Goal: Task Accomplishment & Management: Manage account settings

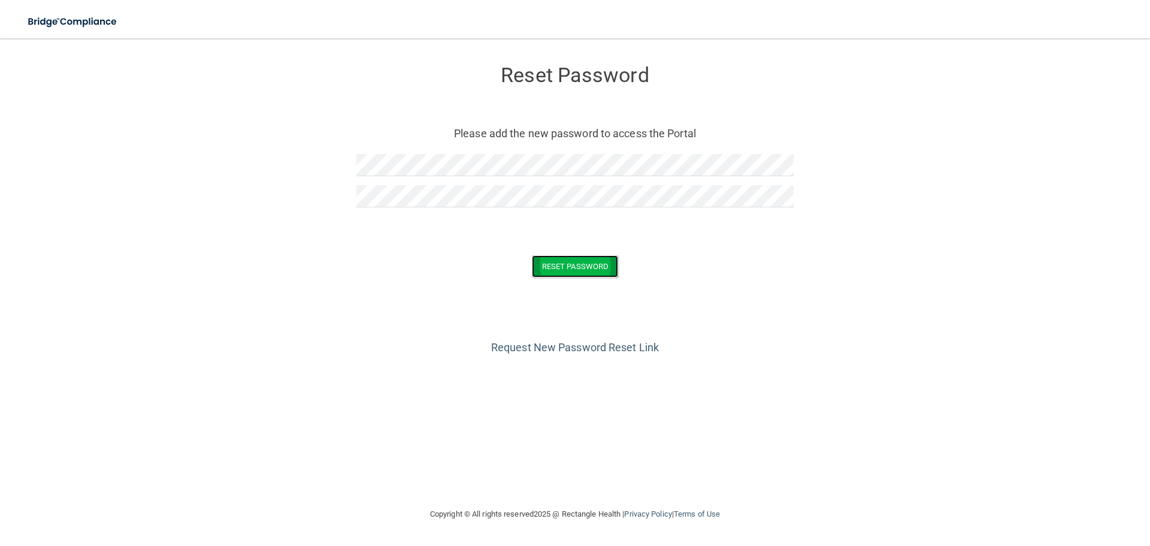
click at [603, 263] on button "Reset Password" at bounding box center [575, 266] width 86 height 22
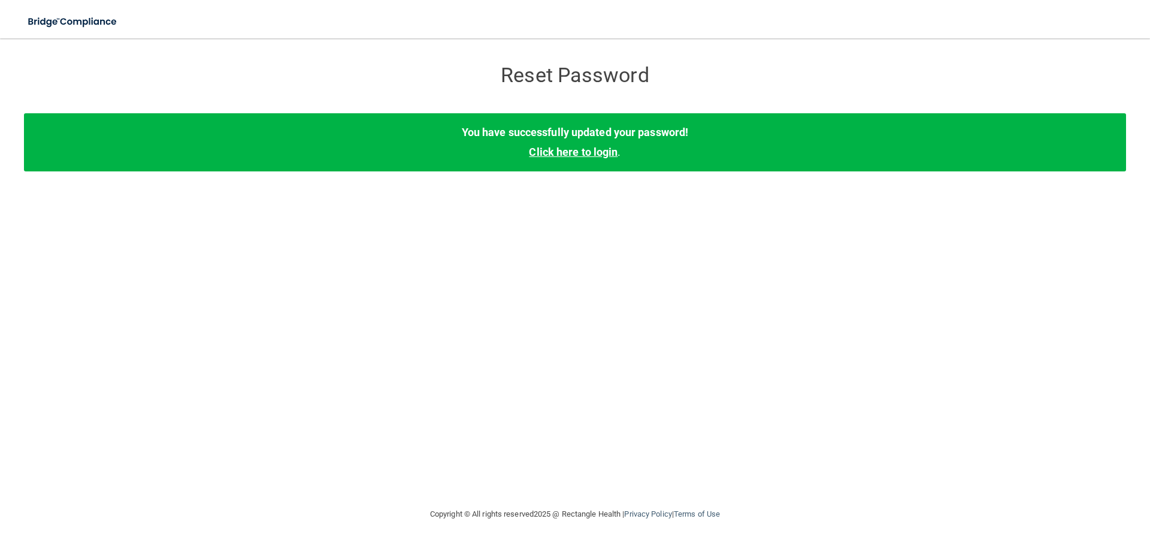
click at [575, 151] on link "Click here to login" at bounding box center [573, 152] width 89 height 13
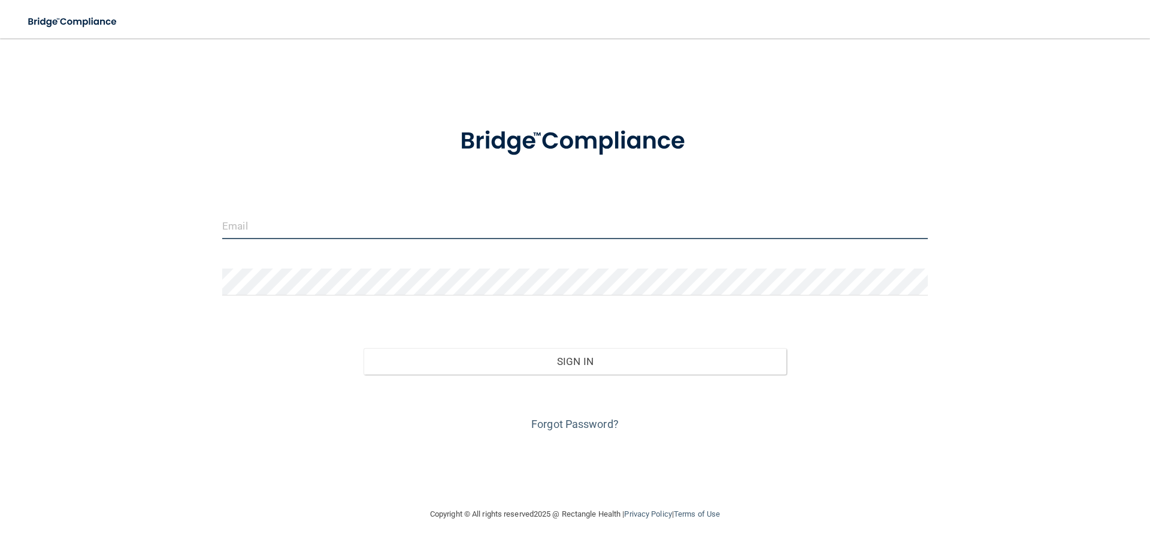
click at [479, 219] on input "email" at bounding box center [575, 225] width 706 height 27
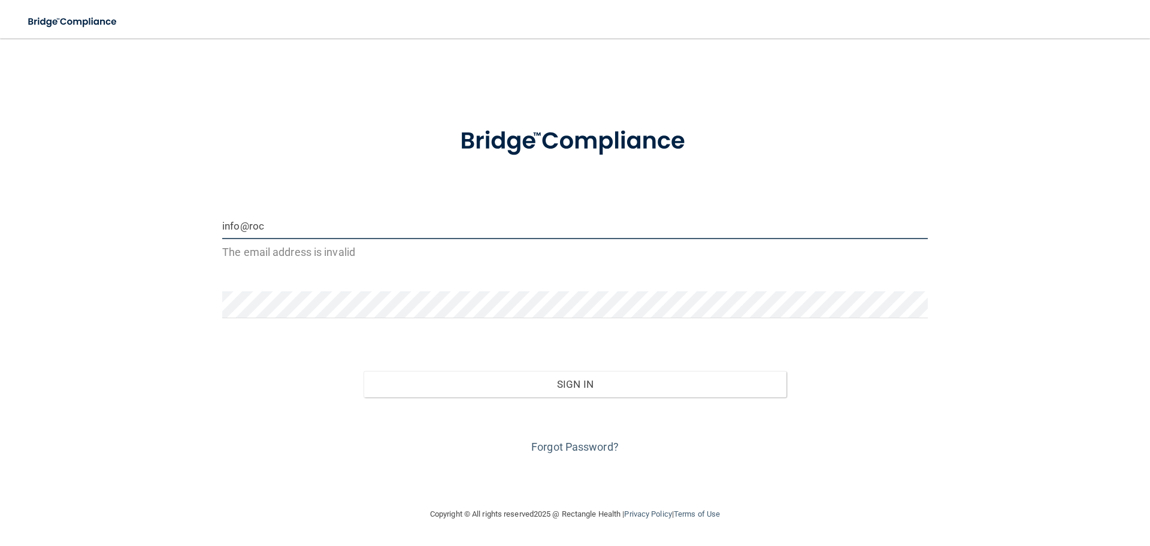
type input "[EMAIL_ADDRESS][DOMAIN_NAME]"
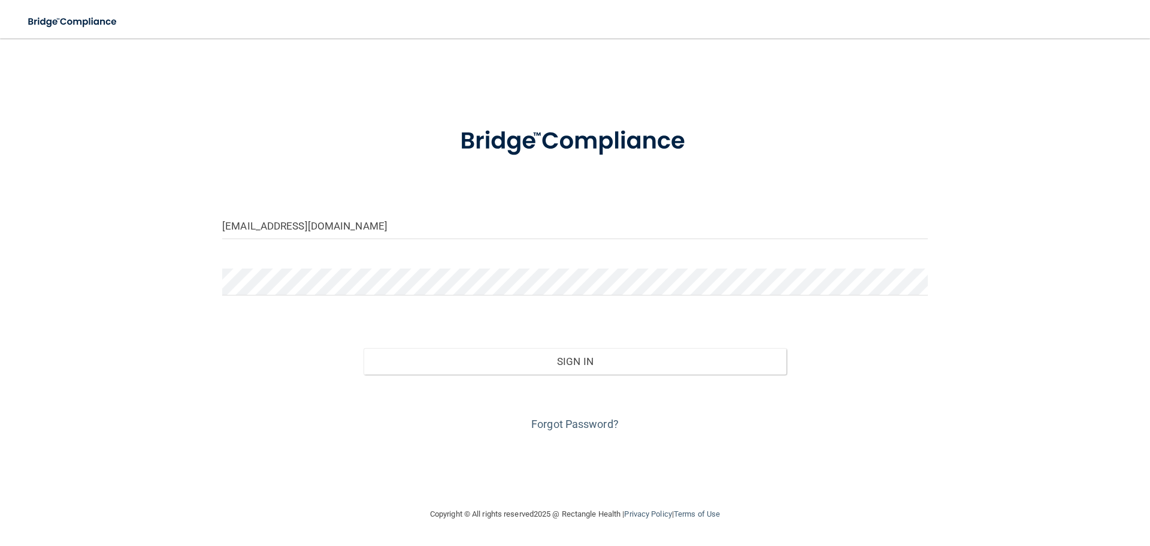
click at [358, 304] on div at bounding box center [575, 286] width 724 height 36
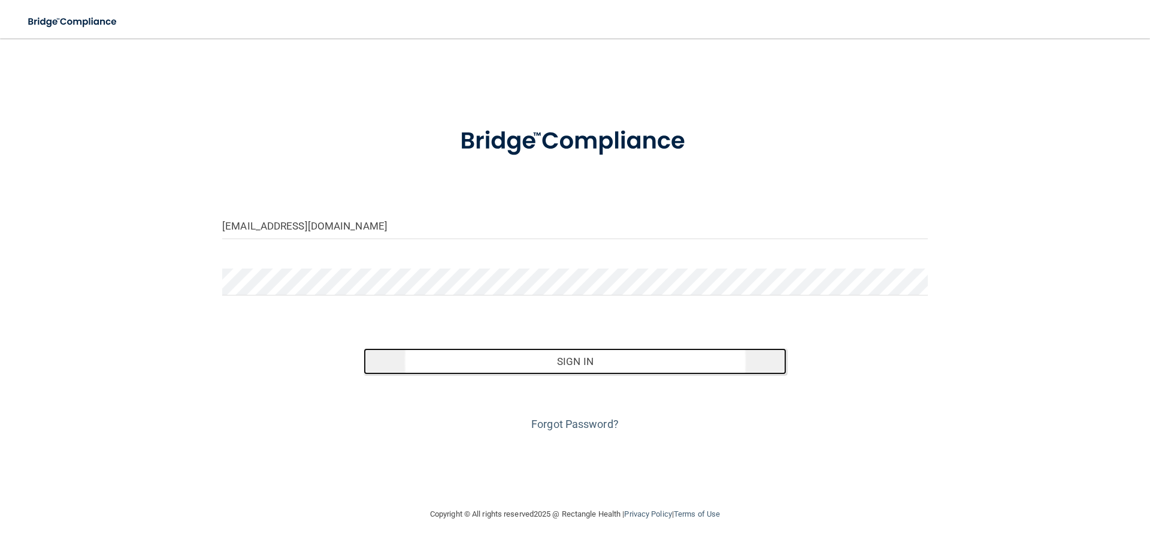
click at [494, 362] on button "Sign In" at bounding box center [576, 361] width 424 height 26
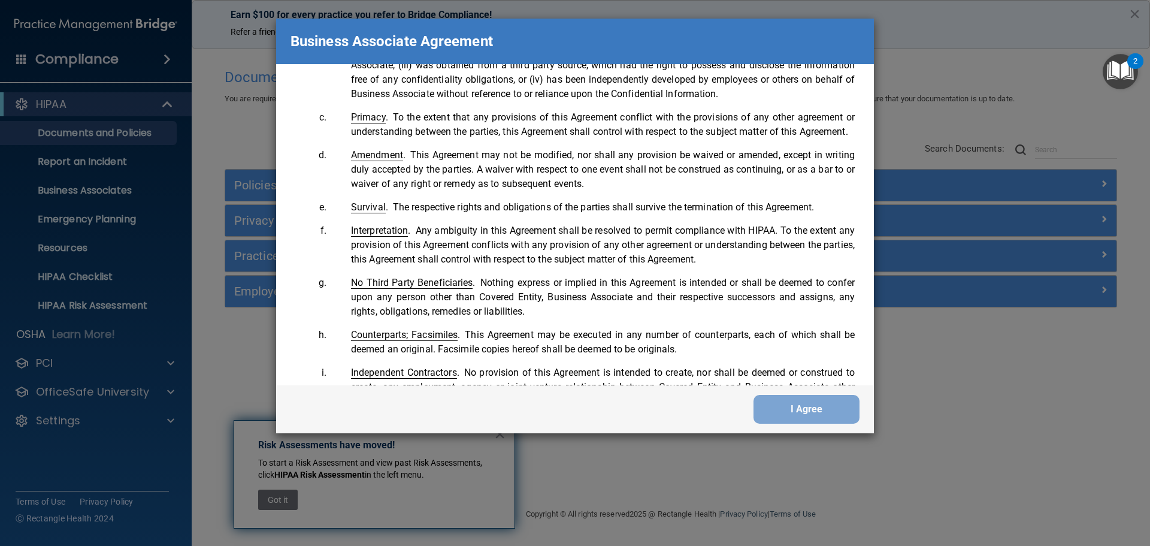
scroll to position [2443, 0]
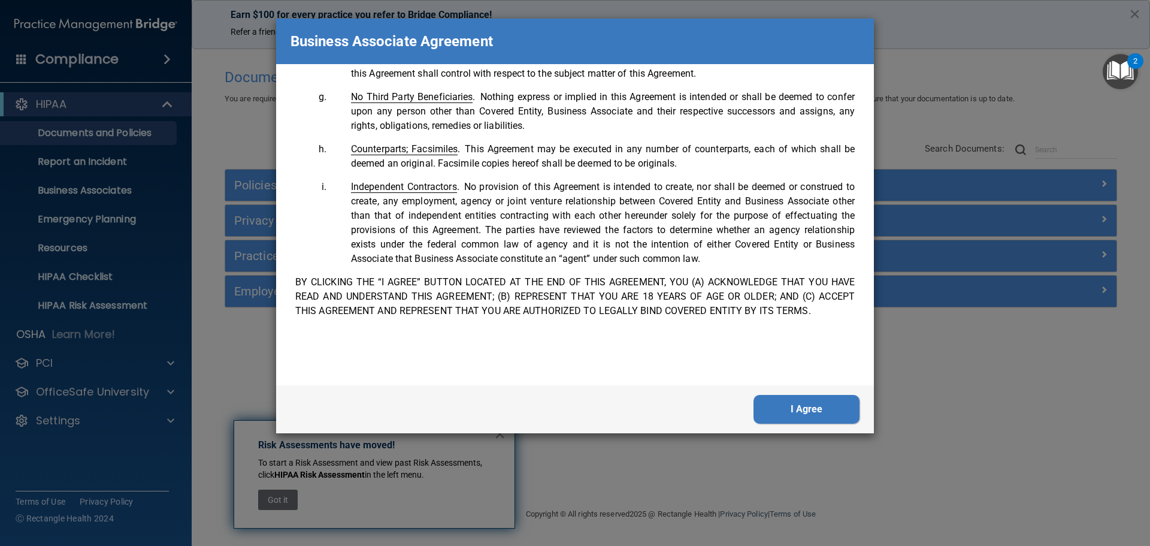
click at [814, 416] on button "I Agree" at bounding box center [807, 409] width 106 height 29
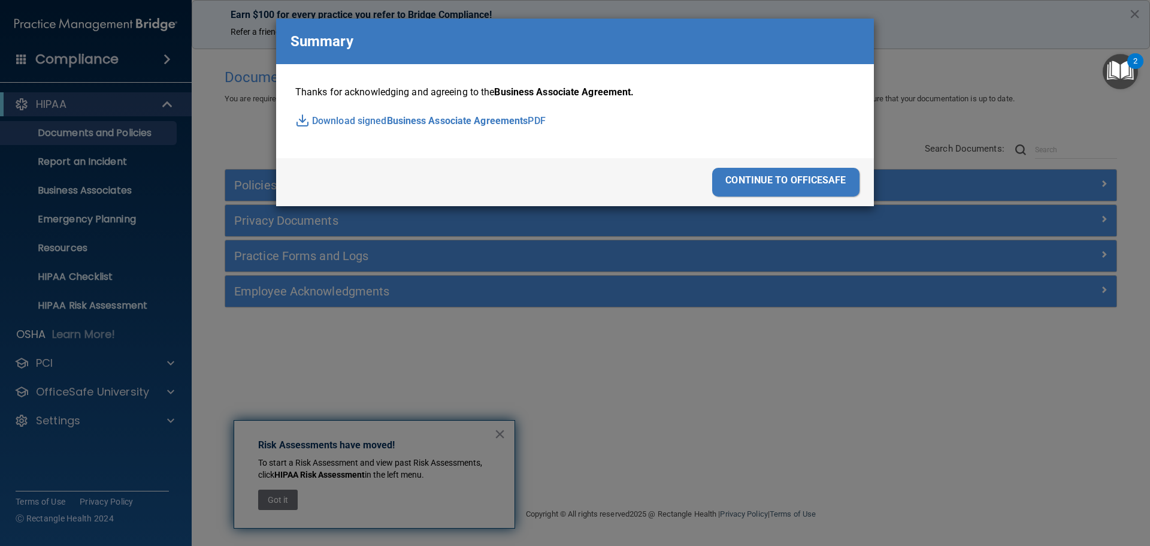
click at [805, 180] on div "continue to officesafe" at bounding box center [785, 182] width 147 height 29
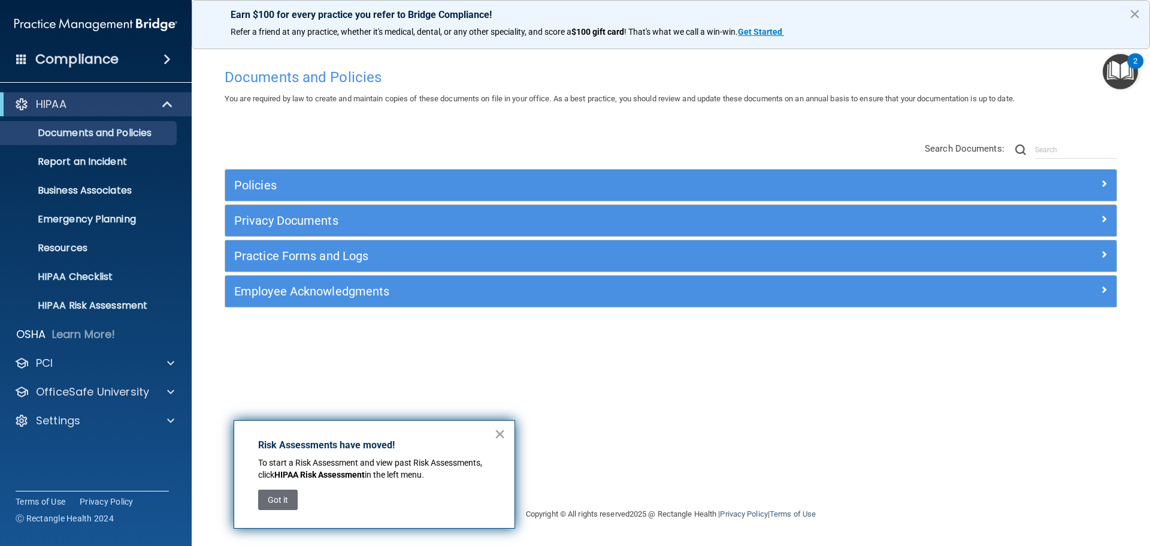
click at [499, 433] on button "×" at bounding box center [499, 433] width 11 height 19
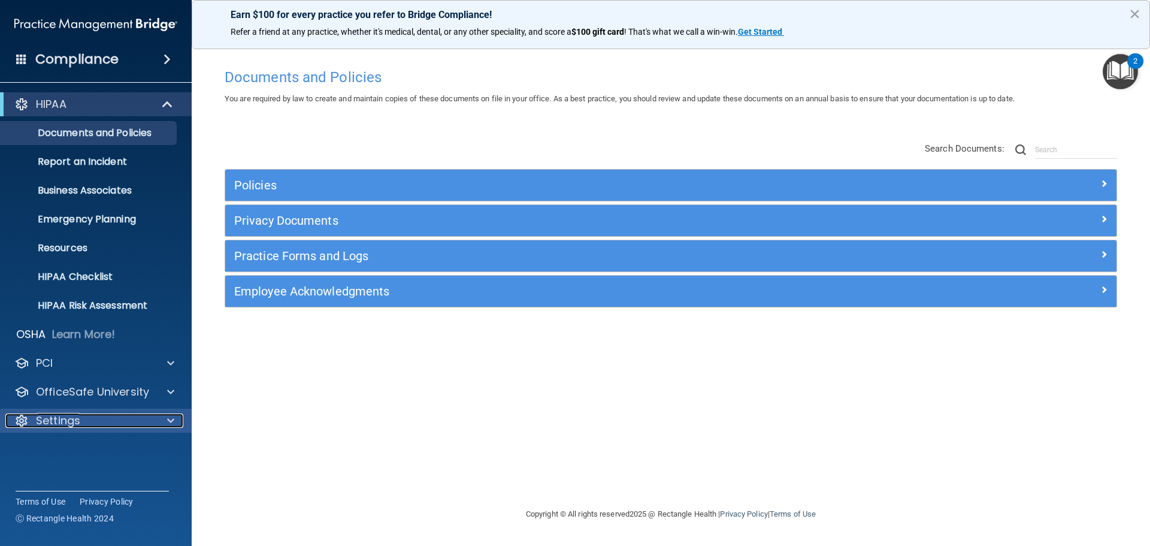
click at [104, 418] on div "Settings" at bounding box center [79, 420] width 149 height 14
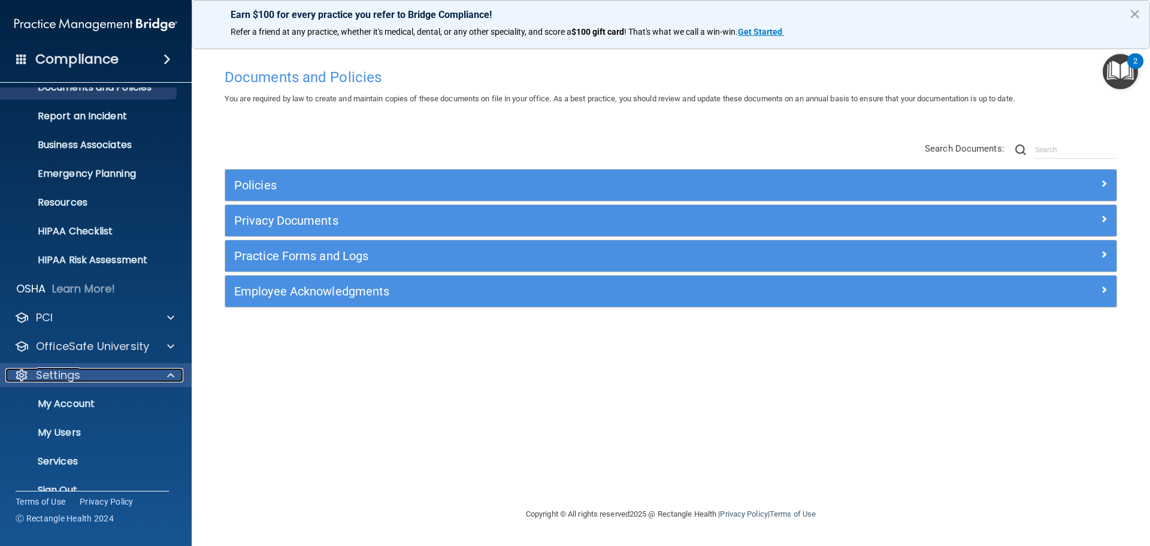
scroll to position [67, 0]
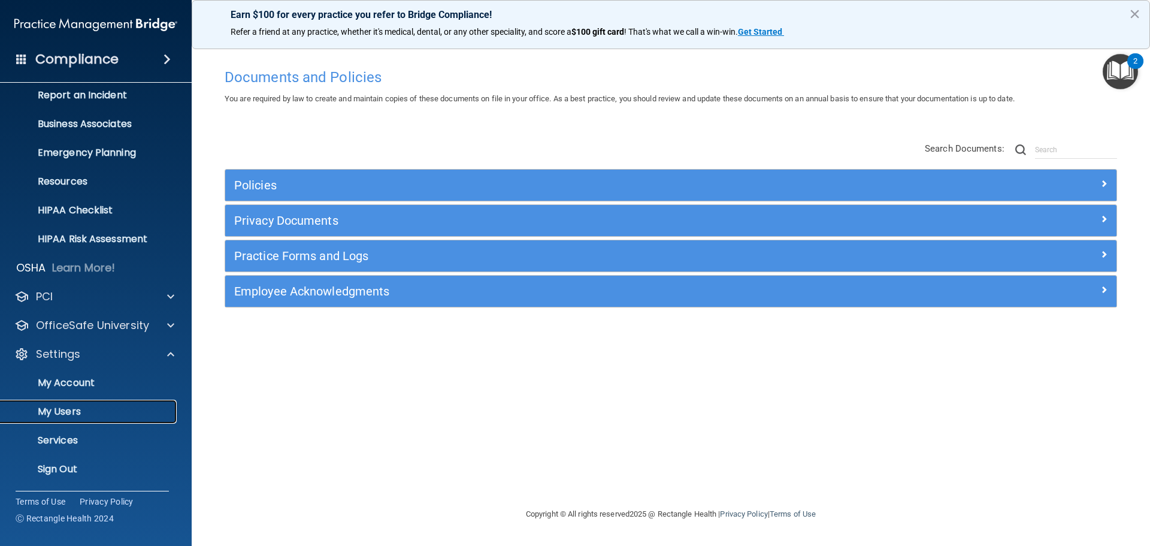
click at [87, 412] on p "My Users" at bounding box center [90, 412] width 164 height 12
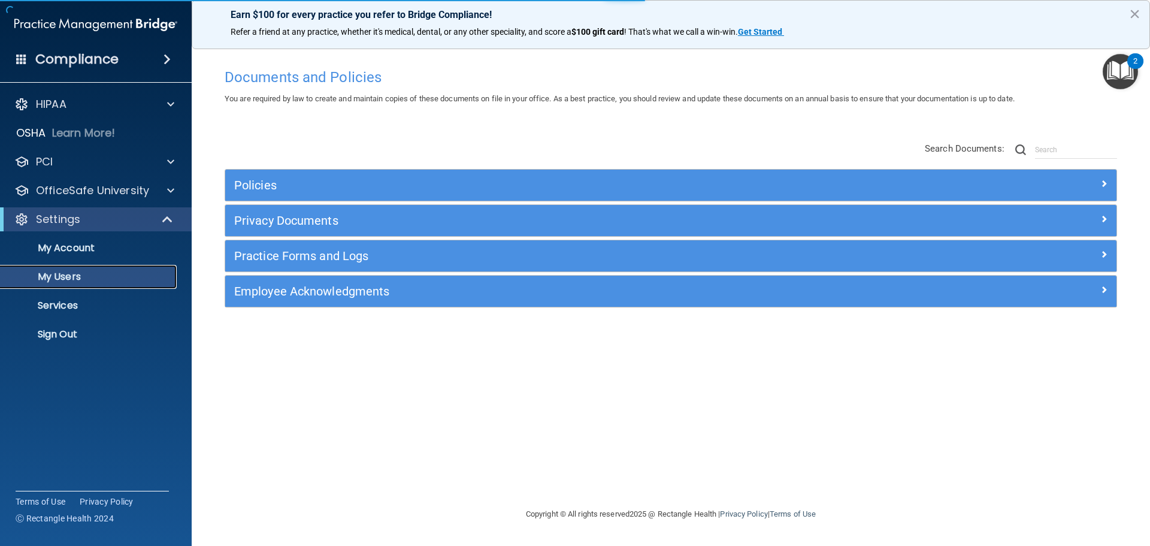
select select "20"
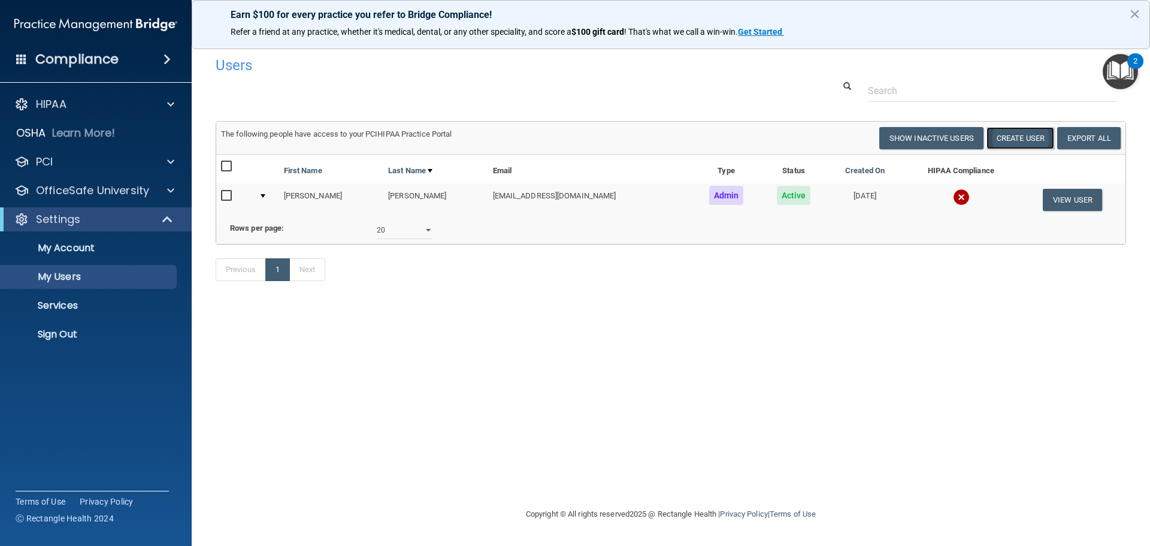
click at [1024, 137] on button "Create User" at bounding box center [1021, 138] width 68 height 22
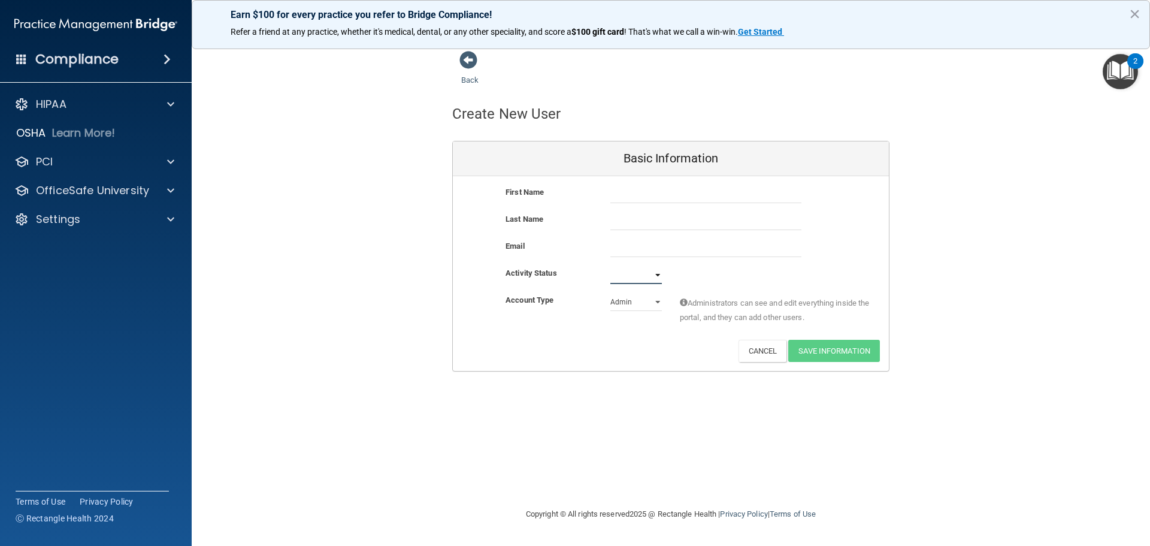
click at [636, 277] on select "Active Inactive" at bounding box center [637, 275] width 52 height 18
click at [725, 274] on div "Activity Status Active Inactive" at bounding box center [671, 275] width 436 height 18
click at [638, 274] on select "Active Inactive" at bounding box center [637, 275] width 52 height 18
click at [756, 280] on div "Activity Status Active Inactive" at bounding box center [671, 275] width 436 height 18
click at [164, 220] on div at bounding box center [169, 219] width 30 height 14
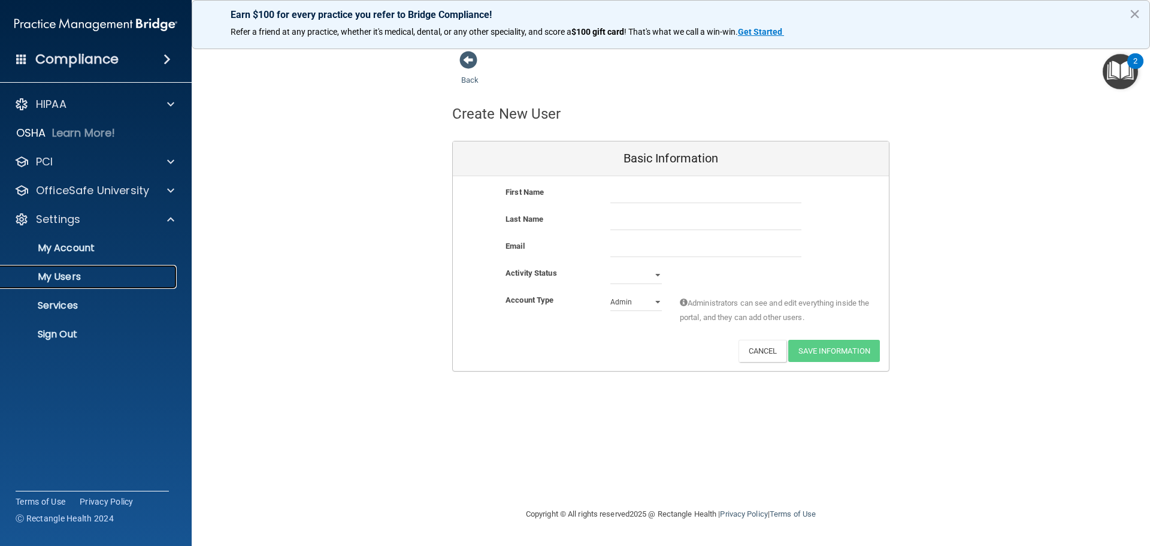
click at [113, 277] on p "My Users" at bounding box center [90, 277] width 164 height 12
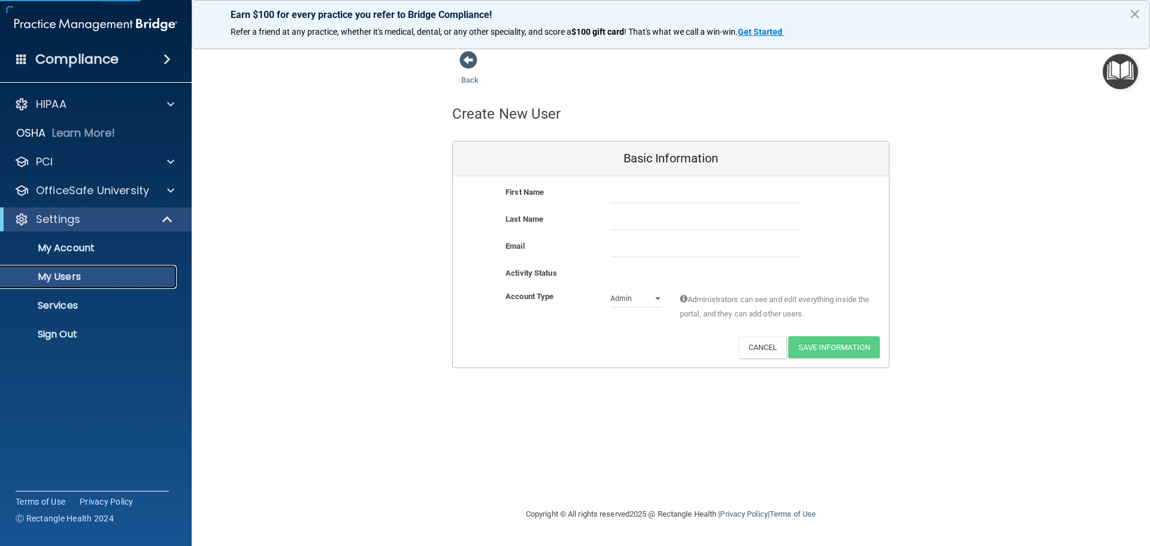
select select "20"
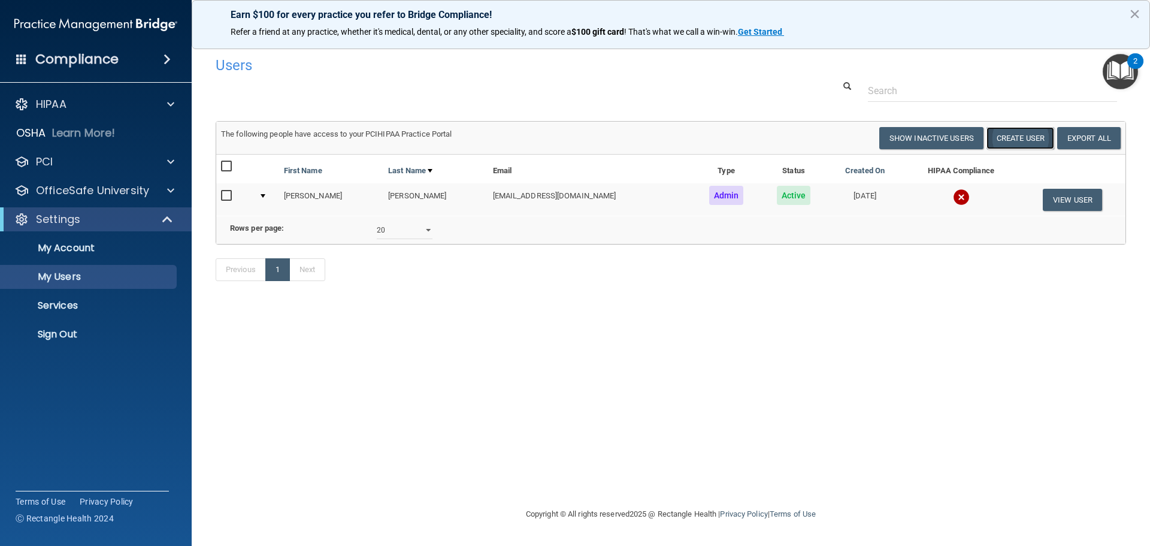
click at [1018, 133] on button "Create User" at bounding box center [1021, 138] width 68 height 22
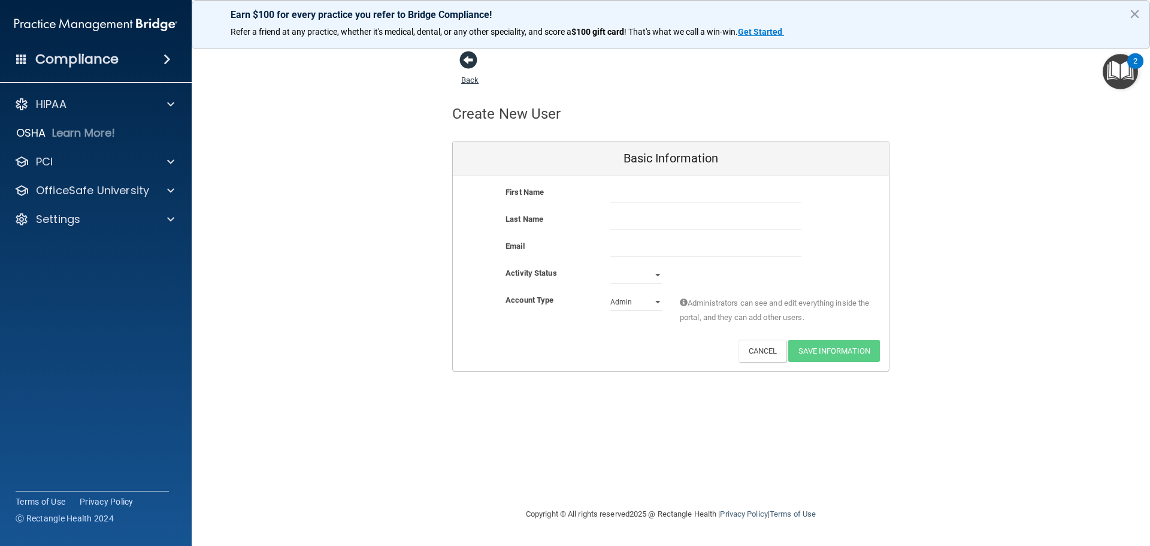
click at [469, 68] on span at bounding box center [469, 60] width 18 height 18
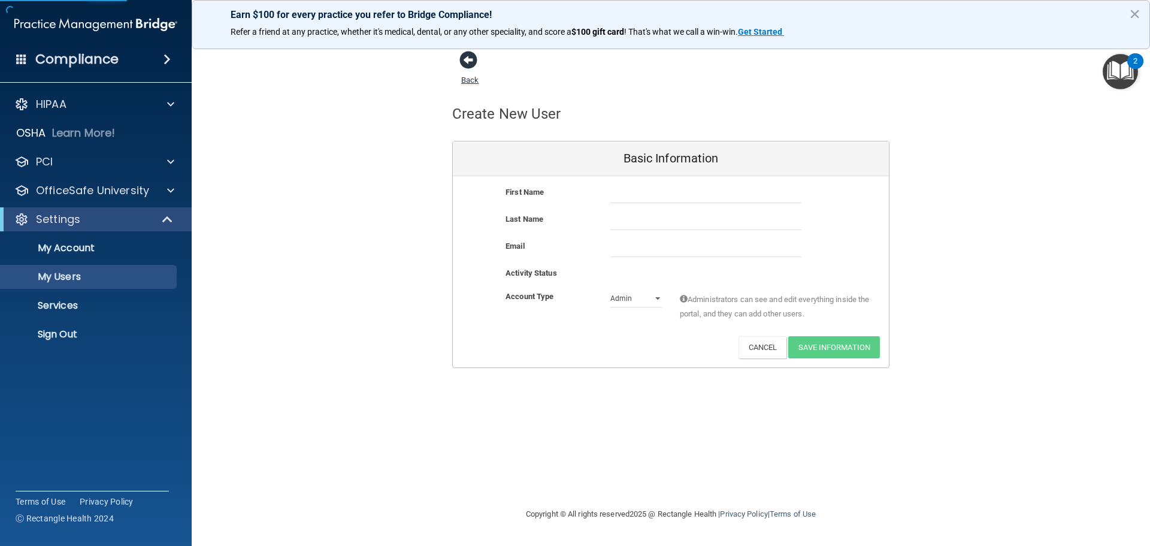
select select "20"
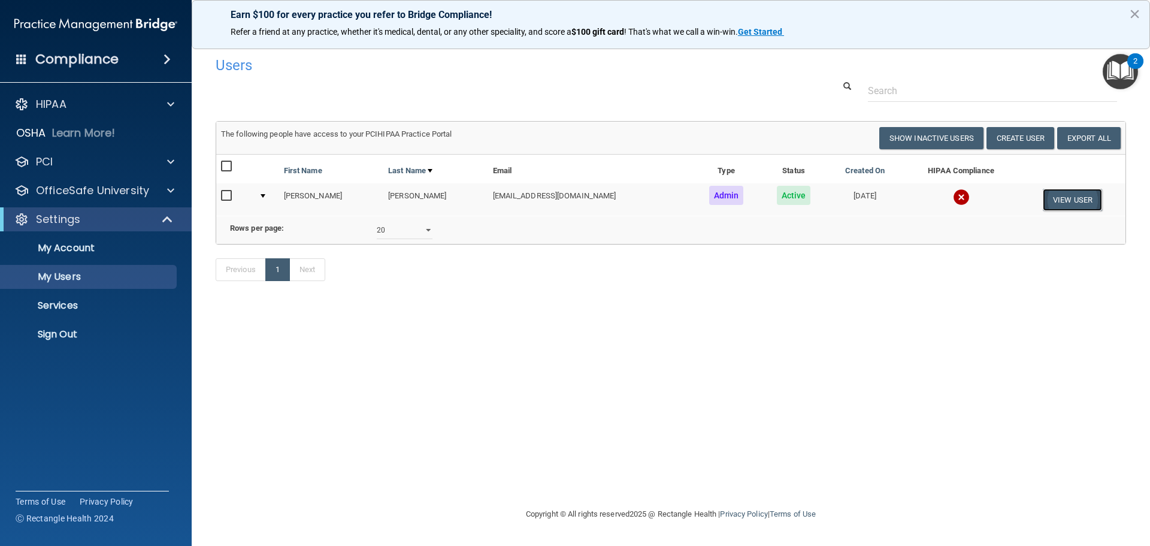
click at [1071, 201] on button "View User" at bounding box center [1072, 200] width 59 height 22
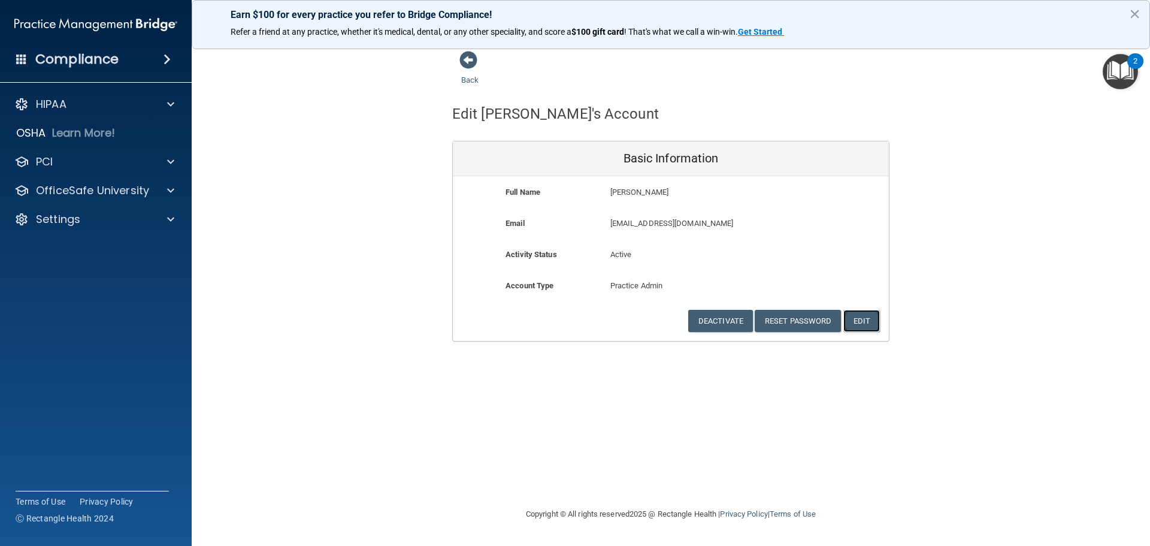
click at [868, 319] on button "Edit" at bounding box center [862, 321] width 37 height 22
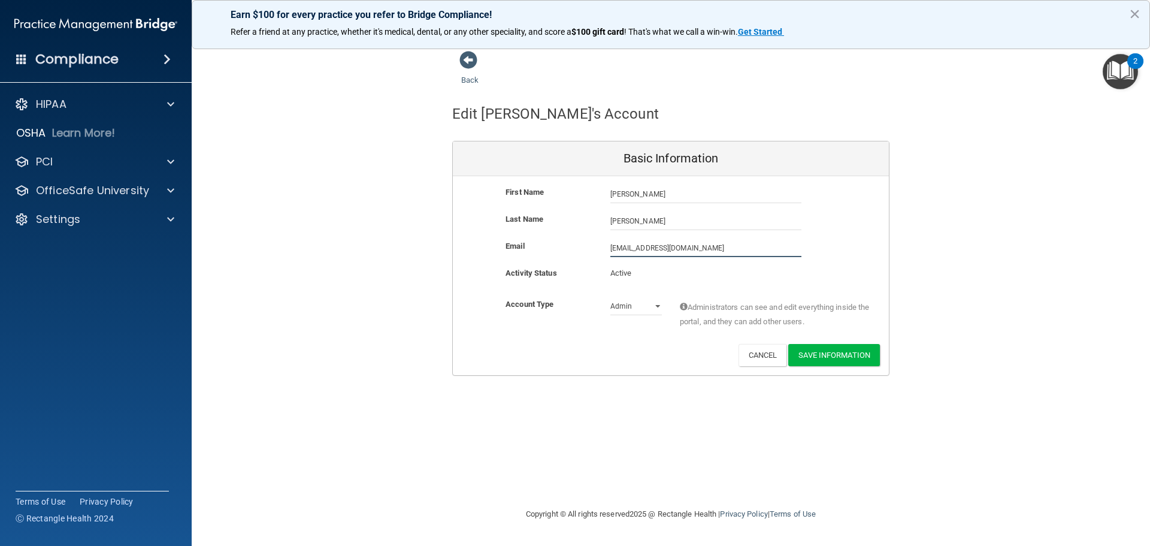
click at [655, 252] on input "[EMAIL_ADDRESS][DOMAIN_NAME]" at bounding box center [706, 248] width 191 height 18
click at [759, 355] on button "Cancel" at bounding box center [763, 355] width 49 height 22
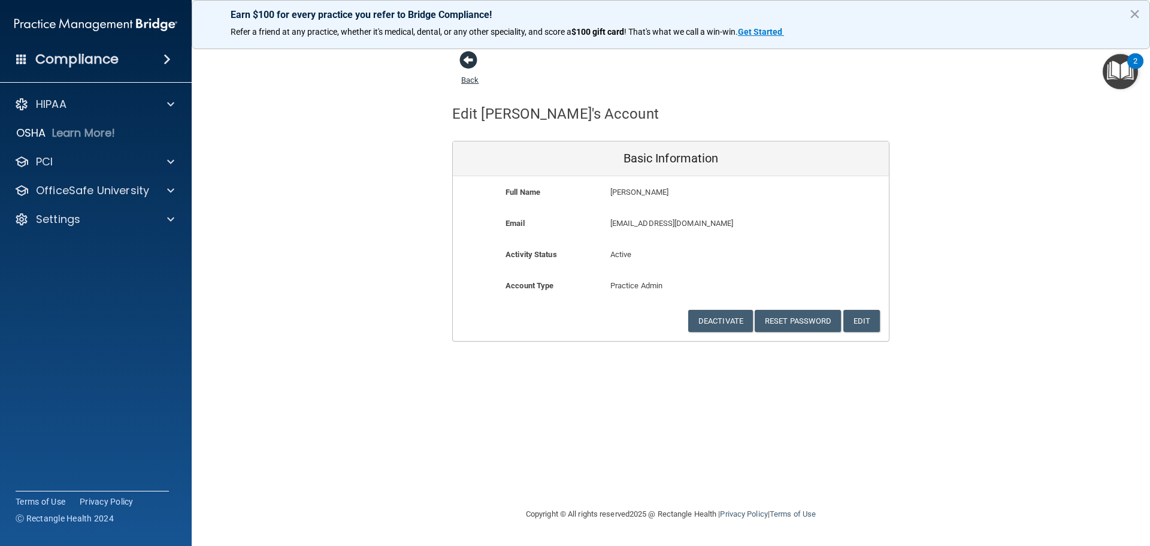
click at [470, 62] on span at bounding box center [469, 60] width 18 height 18
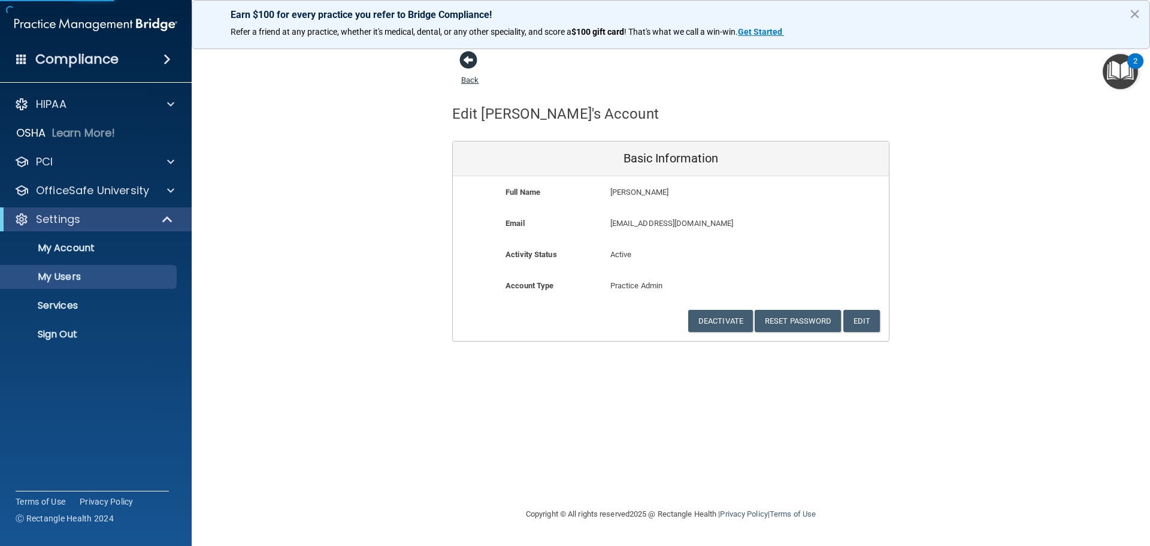
select select "20"
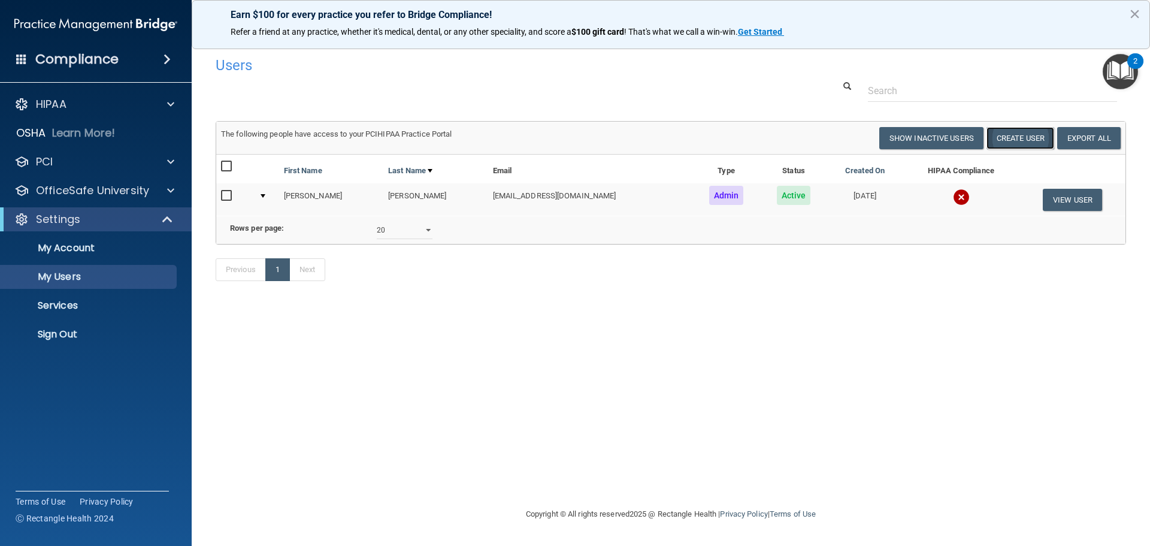
click at [1016, 146] on button "Create User" at bounding box center [1021, 138] width 68 height 22
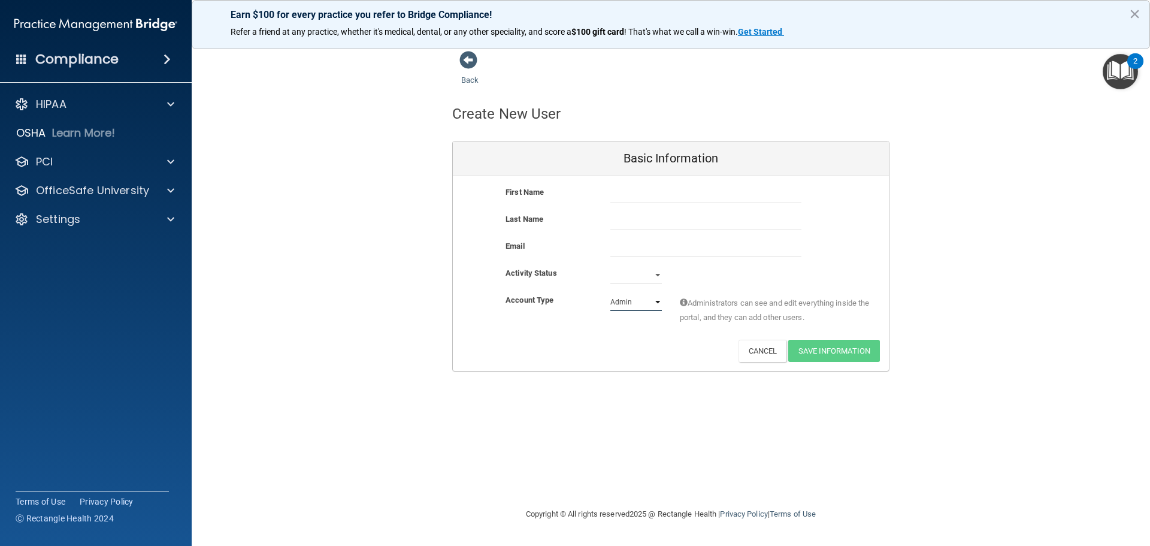
click at [654, 303] on select "Admin Member" at bounding box center [637, 302] width 52 height 18
click at [611, 293] on select "Admin Member" at bounding box center [637, 302] width 52 height 18
click at [638, 306] on select "Admin Member" at bounding box center [637, 302] width 52 height 18
select select "practice_admin"
click at [611, 293] on select "Admin Member" at bounding box center [637, 302] width 52 height 18
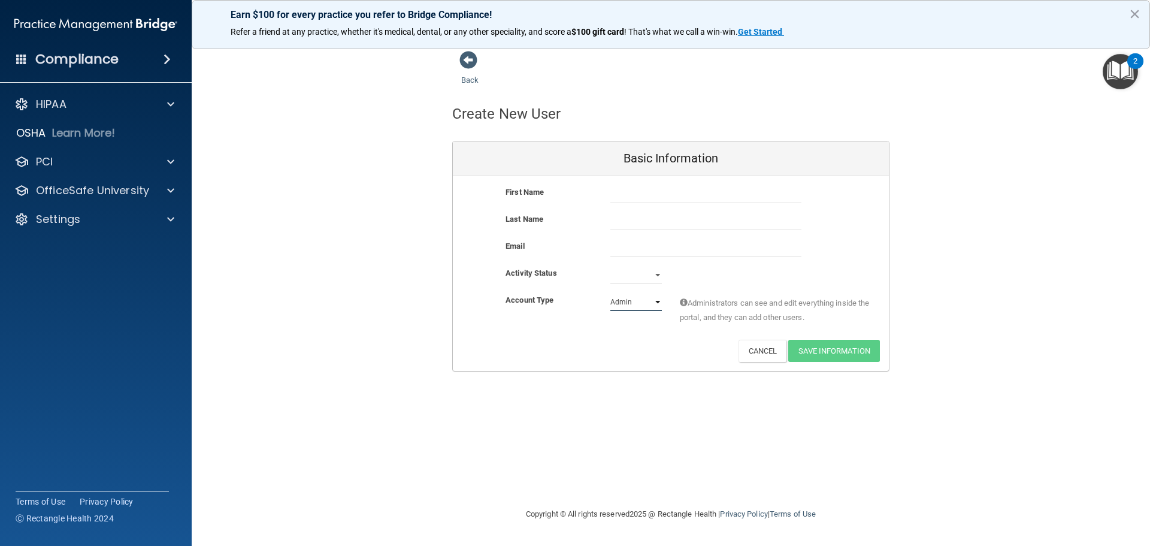
click at [650, 300] on select "Admin Member" at bounding box center [637, 302] width 52 height 18
click at [644, 193] on input "text" at bounding box center [706, 194] width 191 height 18
type input "[GEOGRAPHIC_DATA]"
type input "[PERSON_NAME]"
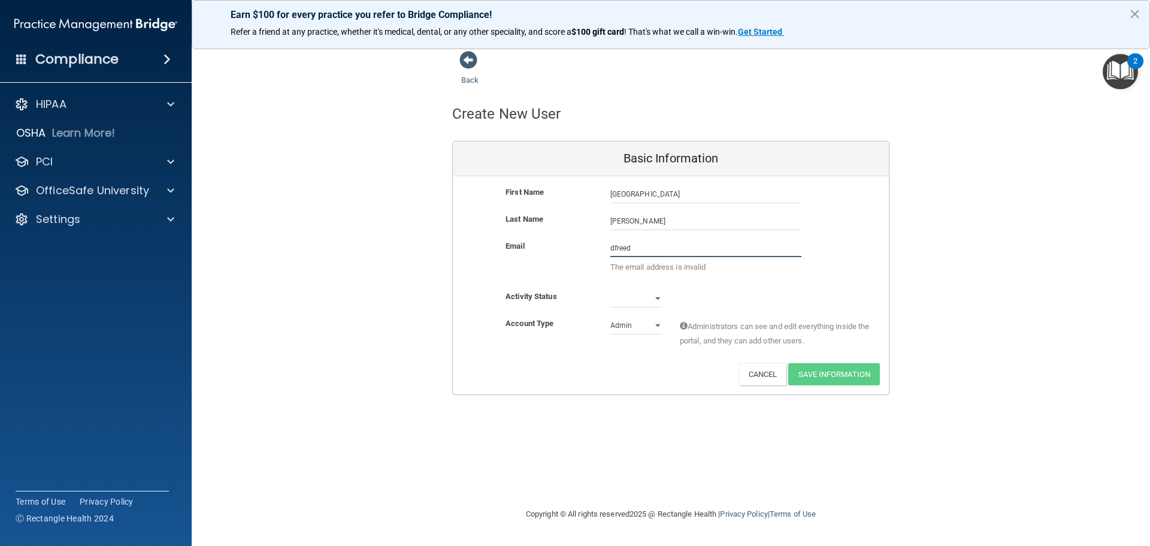
type input "[EMAIL_ADDRESS][DOMAIN_NAME]"
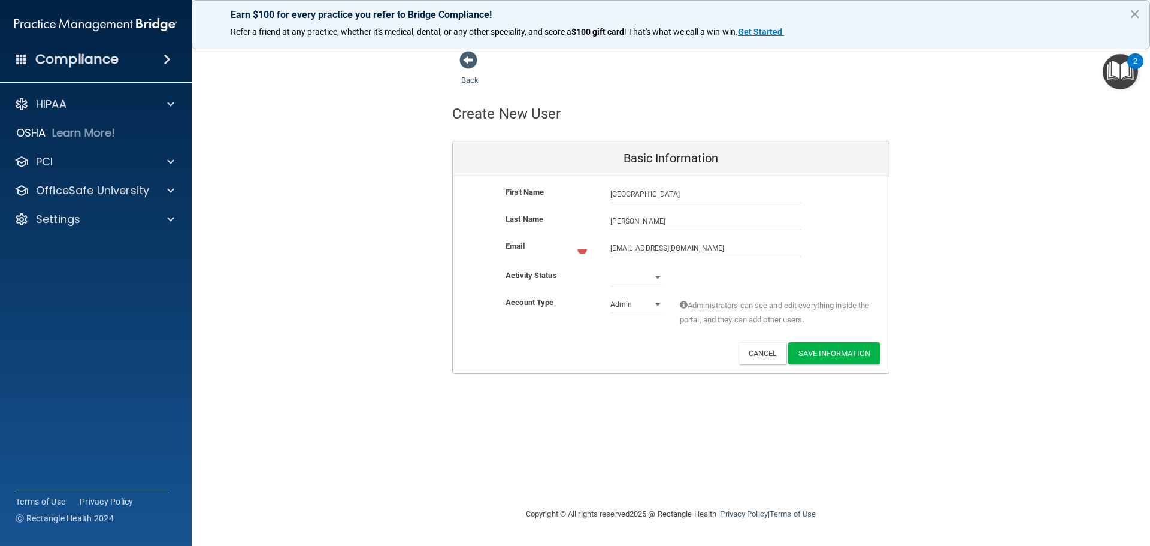
click at [637, 285] on div "Activity Status Active Inactive" at bounding box center [671, 281] width 436 height 27
click at [638, 280] on select "Active Inactive" at bounding box center [637, 277] width 52 height 18
select select "active"
click at [611, 268] on select "Active Inactive" at bounding box center [637, 277] width 52 height 18
click at [840, 346] on button "Save Information" at bounding box center [835, 351] width 92 height 22
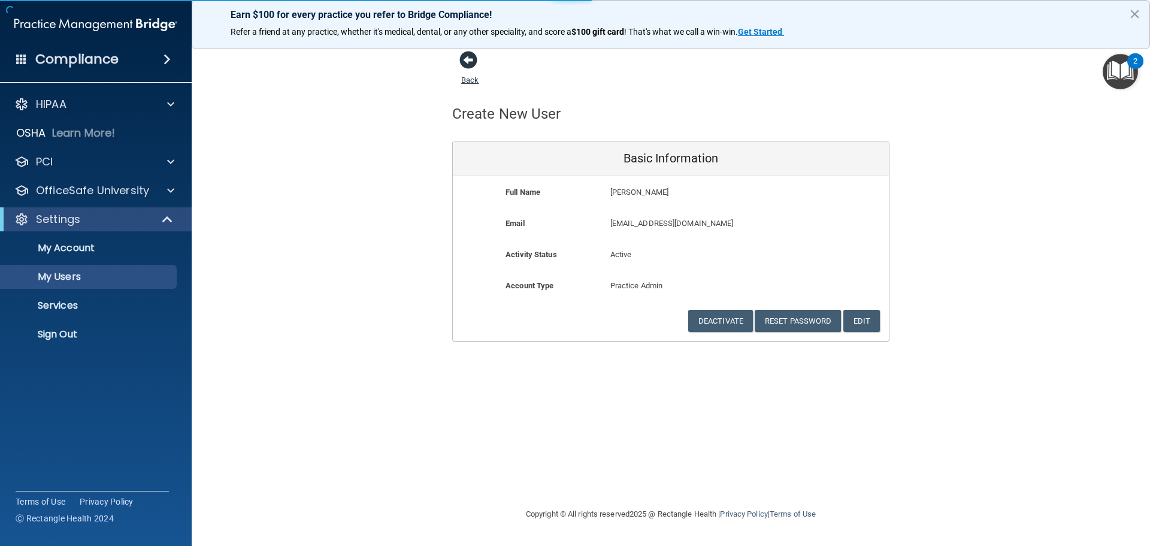
select select "20"
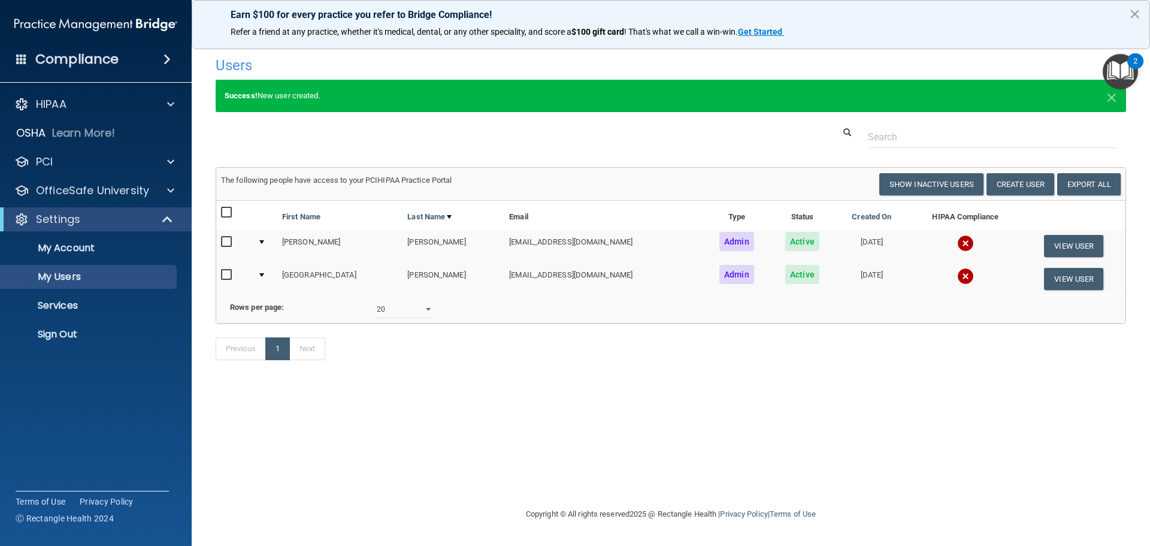
click at [957, 244] on img at bounding box center [965, 243] width 17 height 17
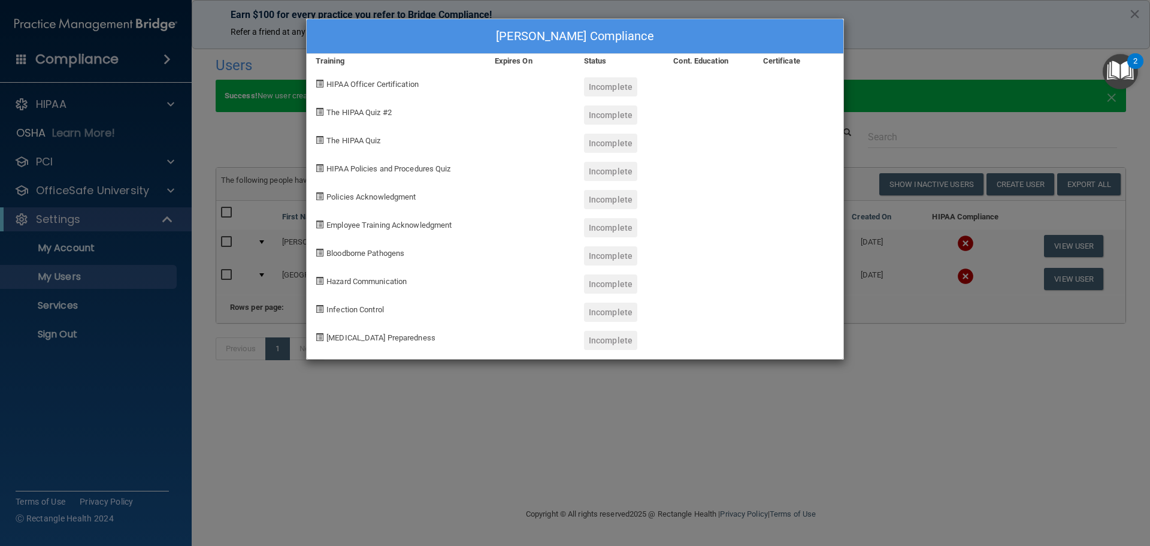
click at [893, 368] on div "[PERSON_NAME] Compliance Training Expires On Status Cont. Education Certificate…" at bounding box center [575, 273] width 1150 height 546
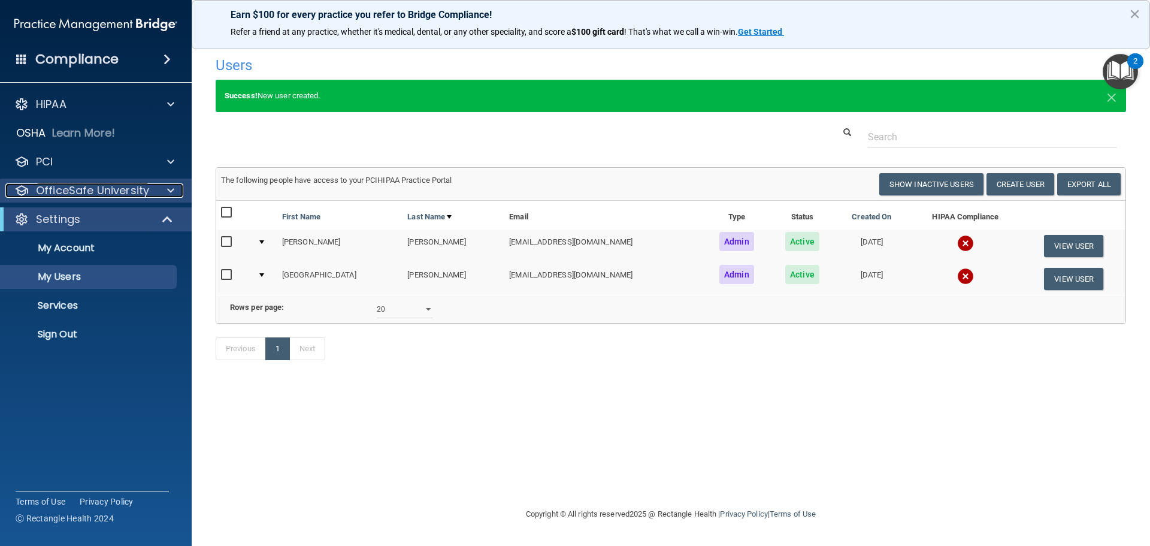
click at [126, 192] on p "OfficeSafe University" at bounding box center [92, 190] width 113 height 14
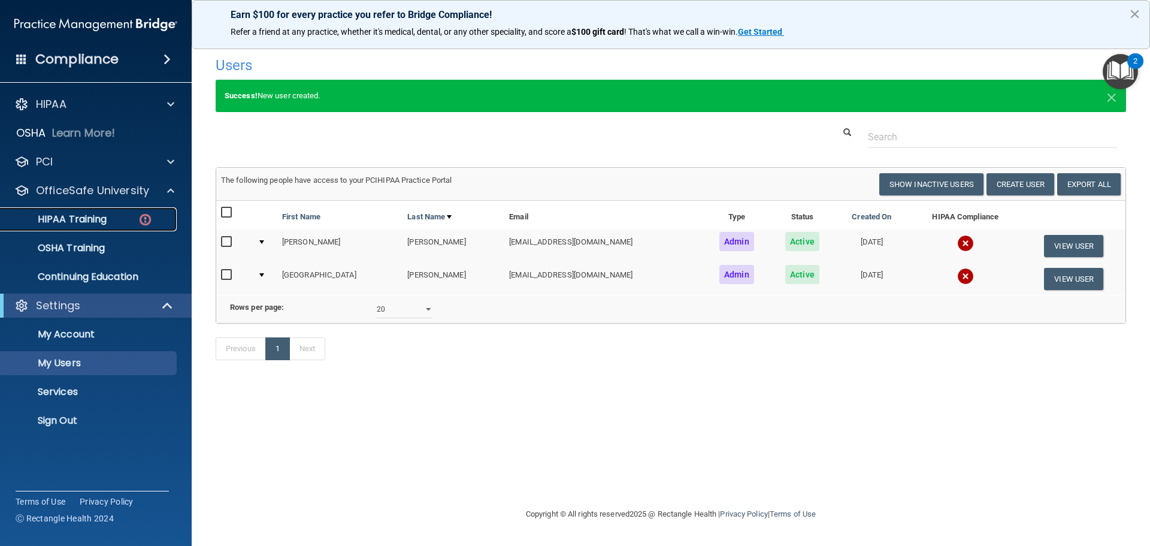
click at [69, 219] on p "HIPAA Training" at bounding box center [57, 219] width 99 height 12
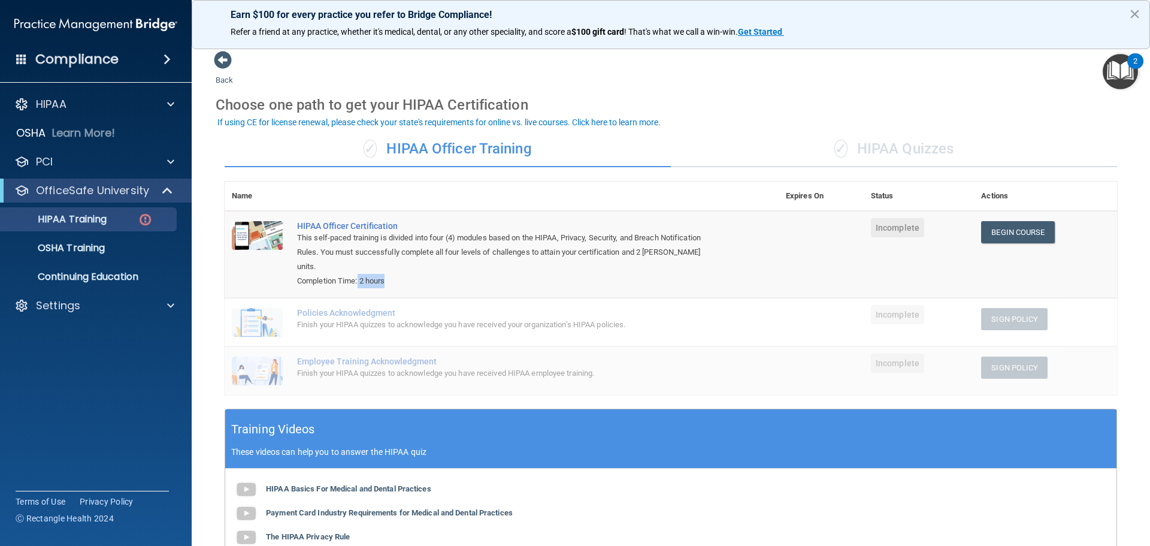
drag, startPoint x: 359, startPoint y: 263, endPoint x: 413, endPoint y: 263, distance: 53.9
click at [413, 274] on div "Completion Time: 2 hours" at bounding box center [508, 281] width 422 height 14
click at [159, 100] on div at bounding box center [169, 104] width 30 height 14
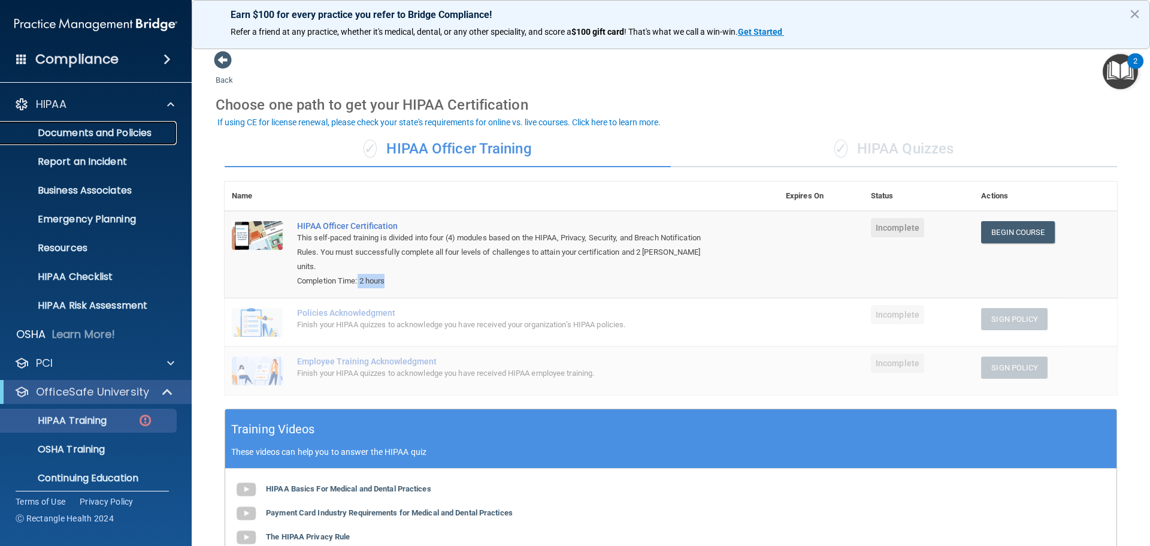
click at [91, 131] on p "Documents and Policies" at bounding box center [90, 133] width 164 height 12
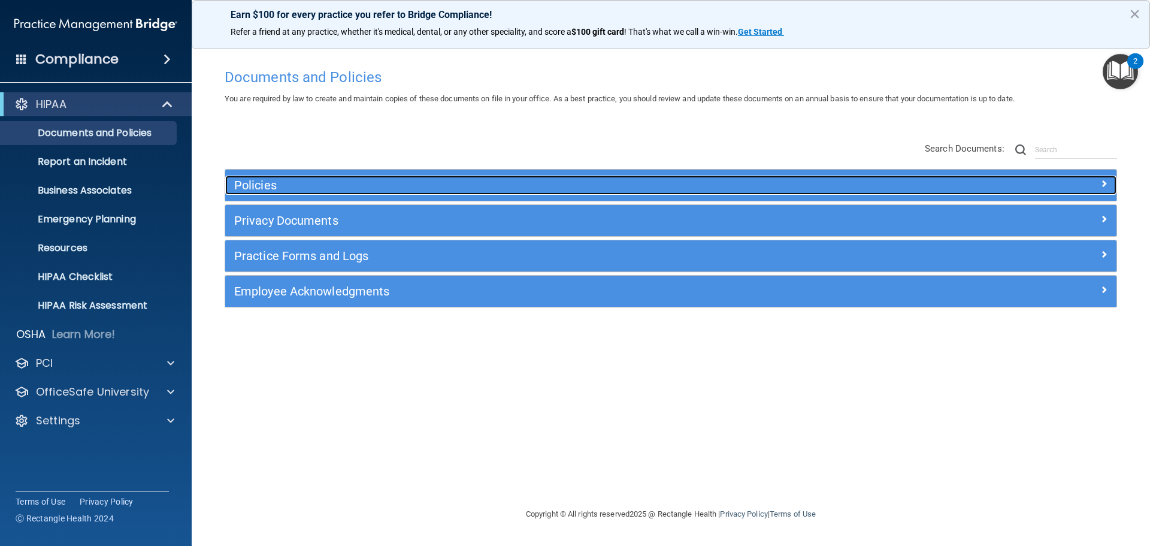
click at [357, 185] on h5 "Policies" at bounding box center [559, 185] width 651 height 13
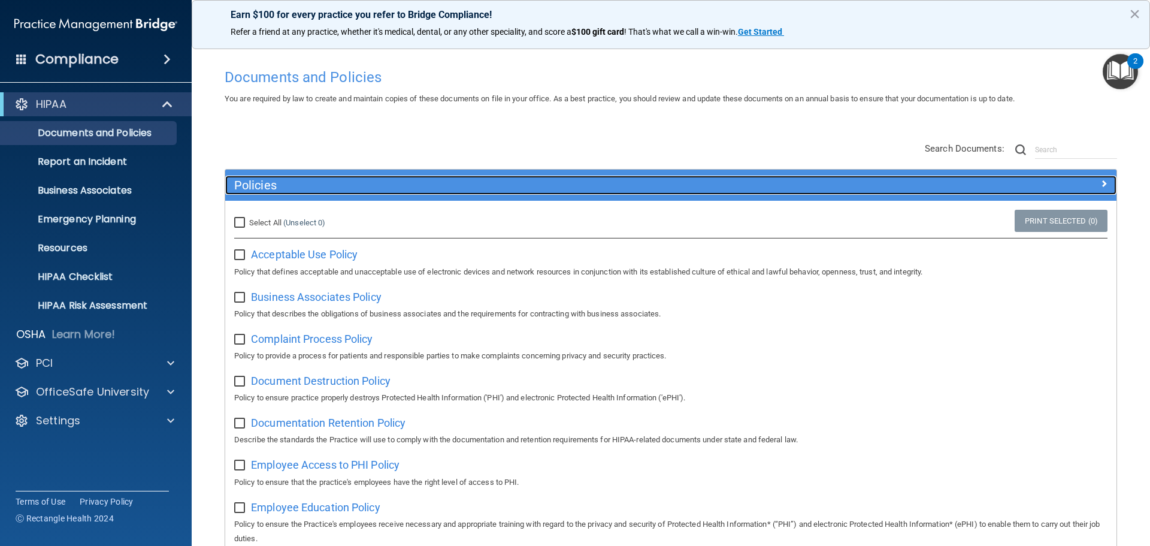
click at [462, 188] on h5 "Policies" at bounding box center [559, 185] width 651 height 13
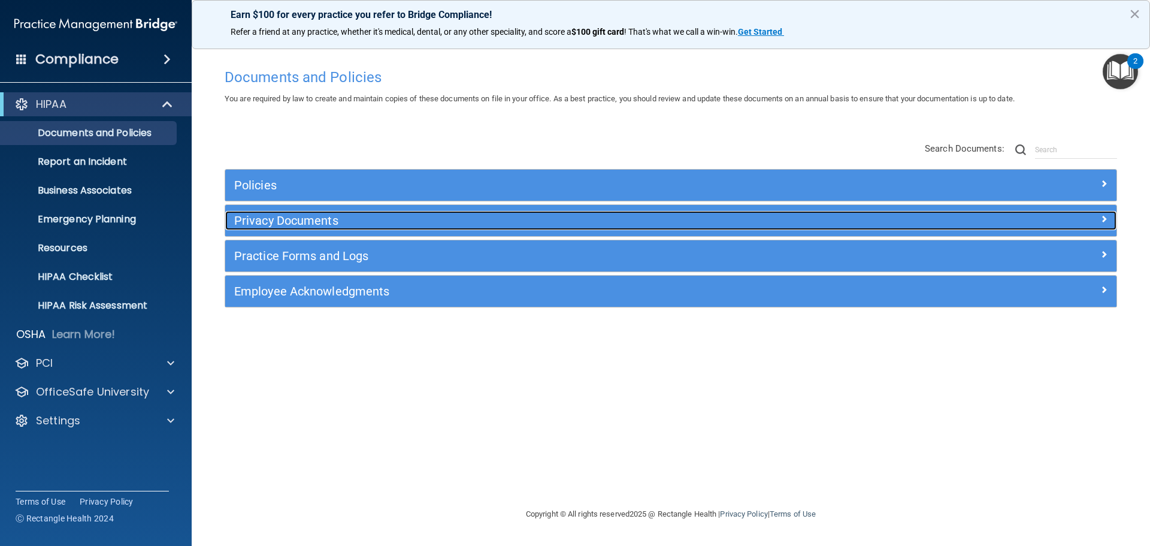
click at [322, 223] on h5 "Privacy Documents" at bounding box center [559, 220] width 651 height 13
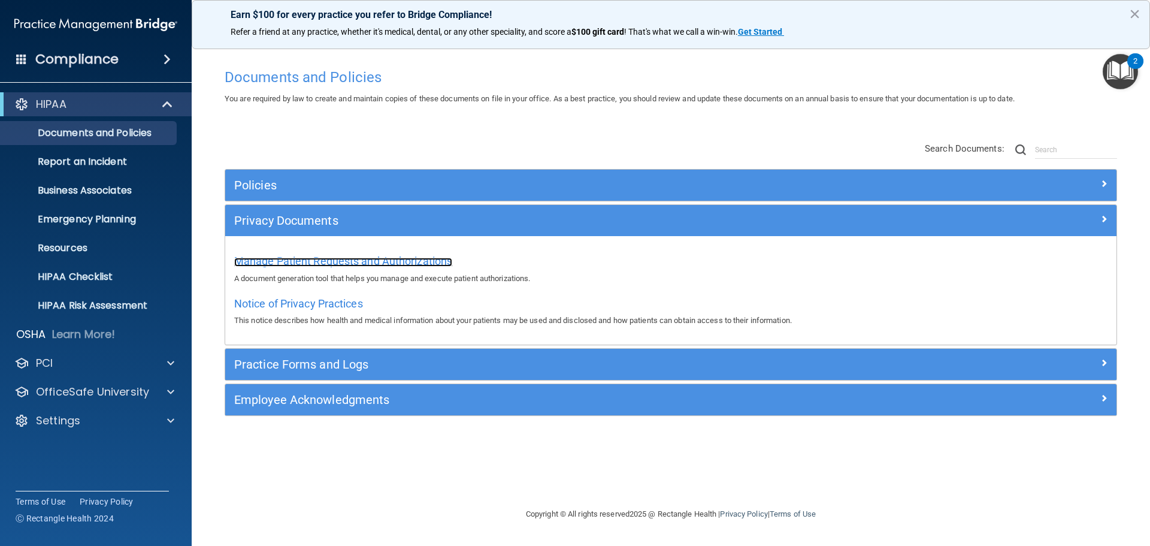
click at [346, 261] on span "Manage Patient Requests and Authorizations" at bounding box center [343, 261] width 218 height 13
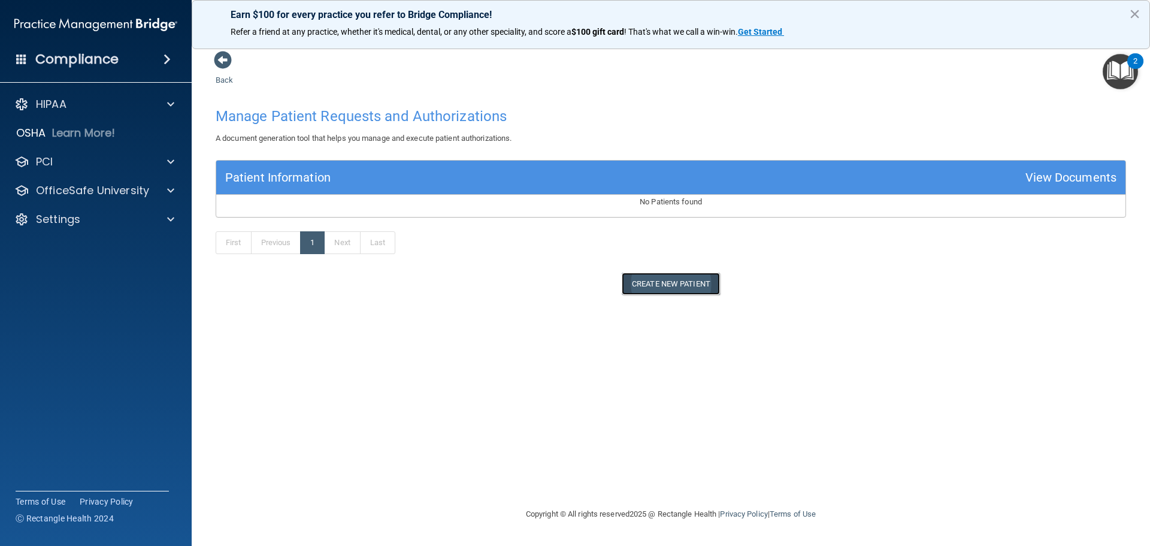
click at [681, 282] on button "Create New Patient" at bounding box center [671, 284] width 98 height 22
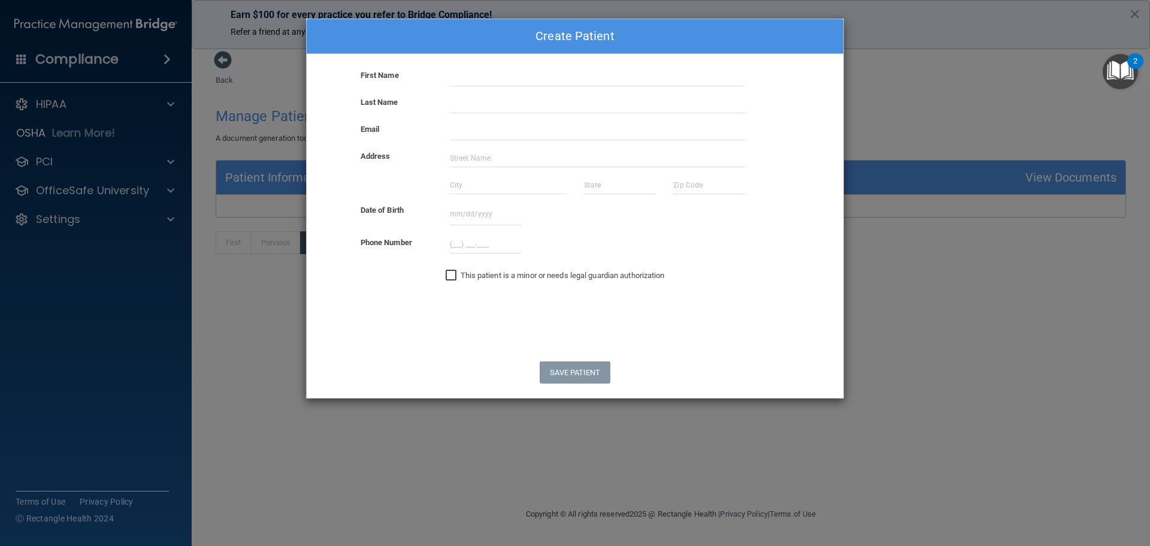
click at [945, 223] on div "Create Patient First Name Last Name Email Address Date of Birth [DATE] Sun Mon …" at bounding box center [575, 273] width 1150 height 546
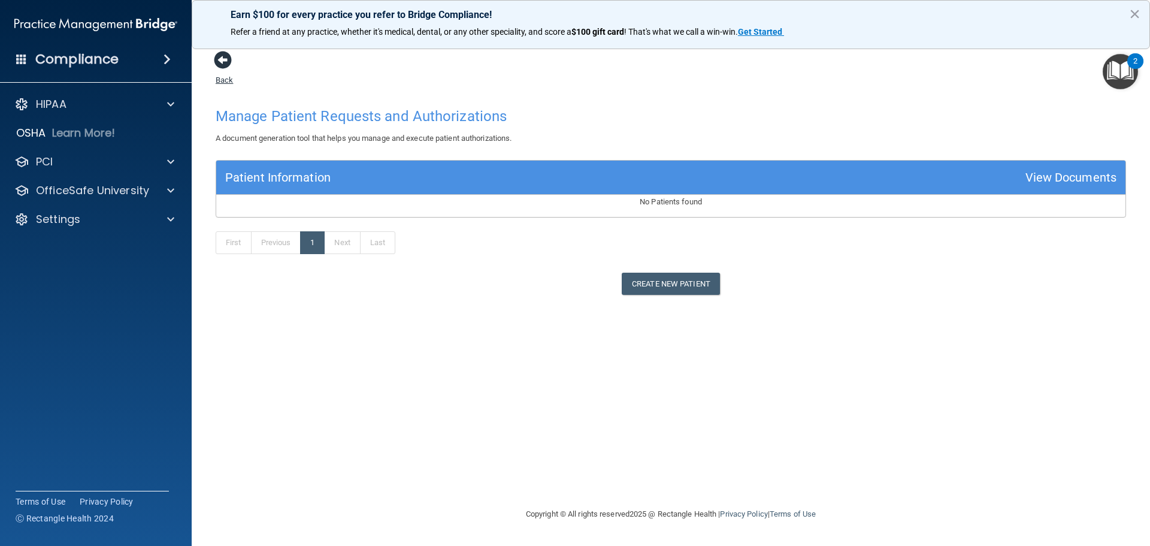
click at [224, 66] on span at bounding box center [223, 60] width 18 height 18
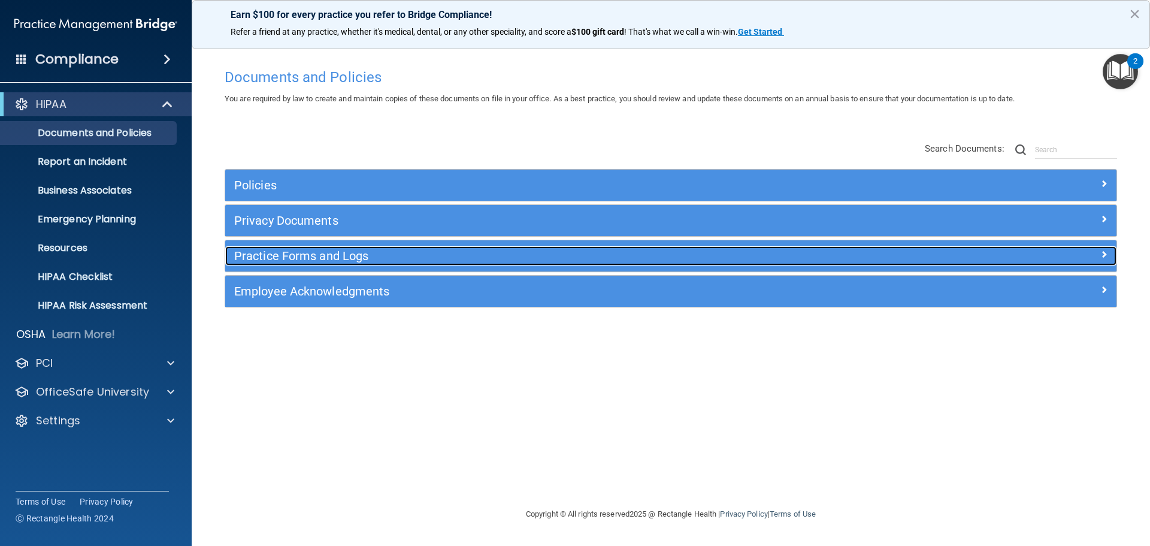
click at [321, 256] on h5 "Practice Forms and Logs" at bounding box center [559, 255] width 651 height 13
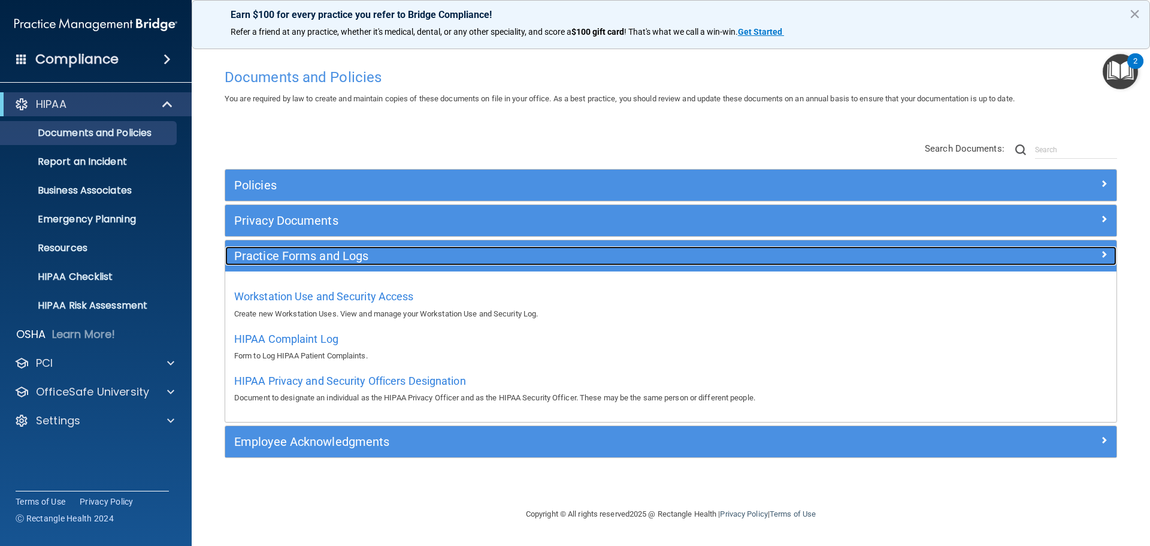
click at [321, 256] on h5 "Practice Forms and Logs" at bounding box center [559, 255] width 651 height 13
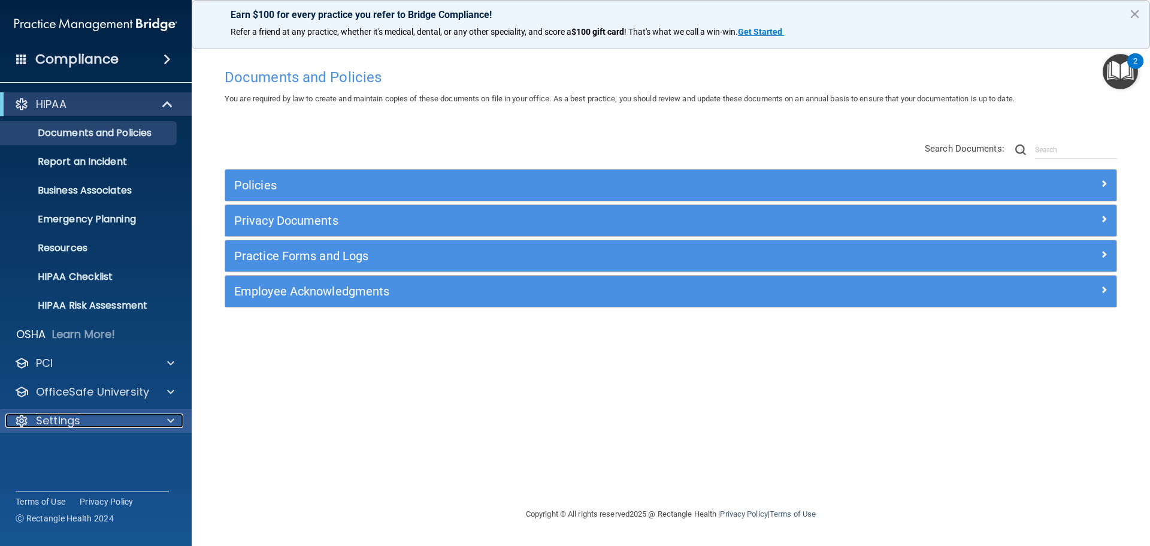
click at [147, 422] on div "Settings" at bounding box center [79, 420] width 149 height 14
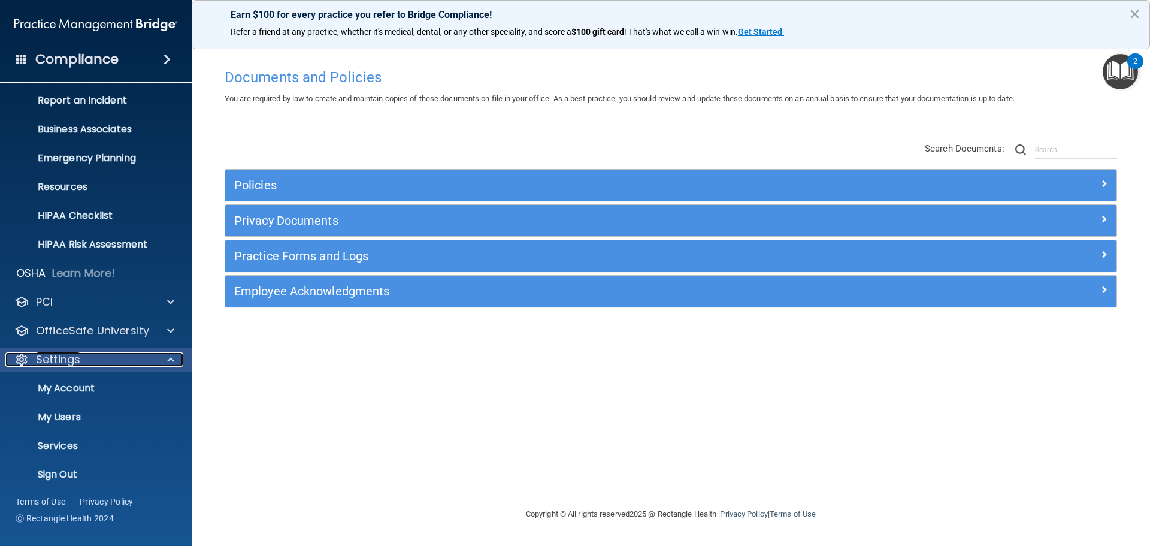
scroll to position [67, 0]
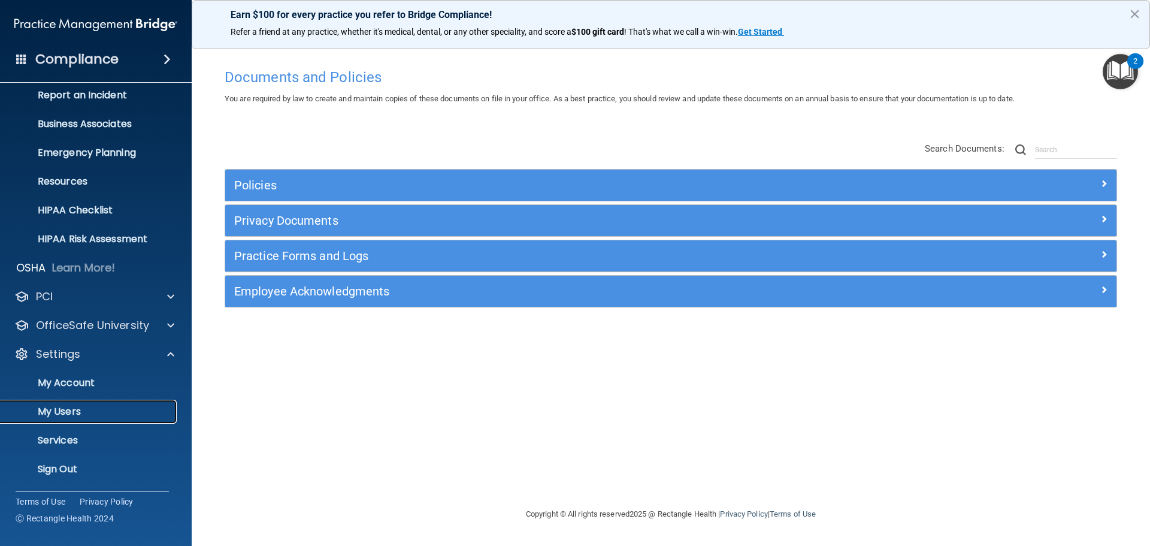
click at [80, 418] on link "My Users" at bounding box center [82, 412] width 189 height 24
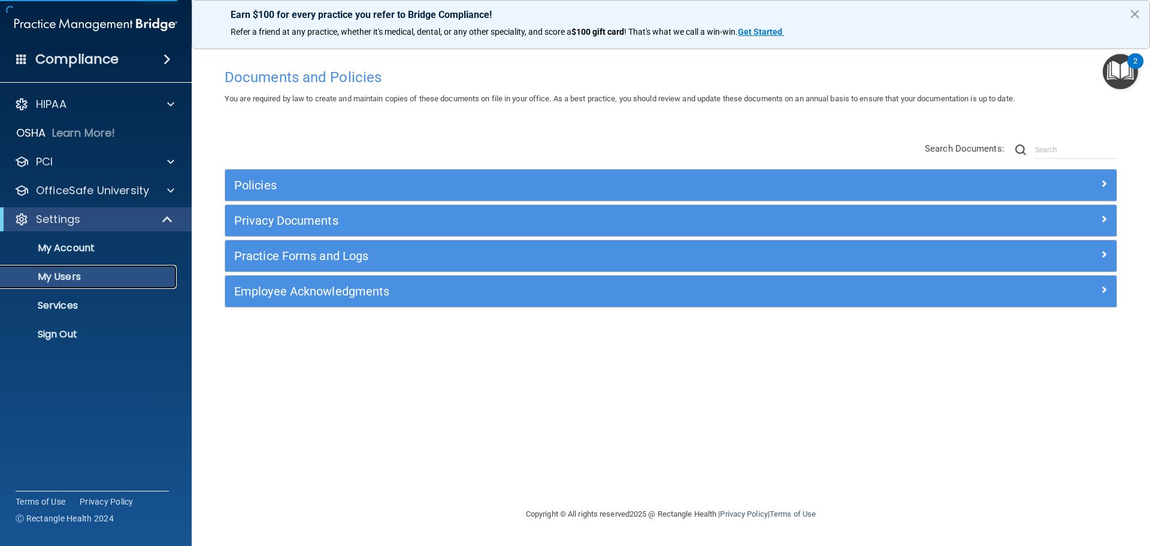
select select "20"
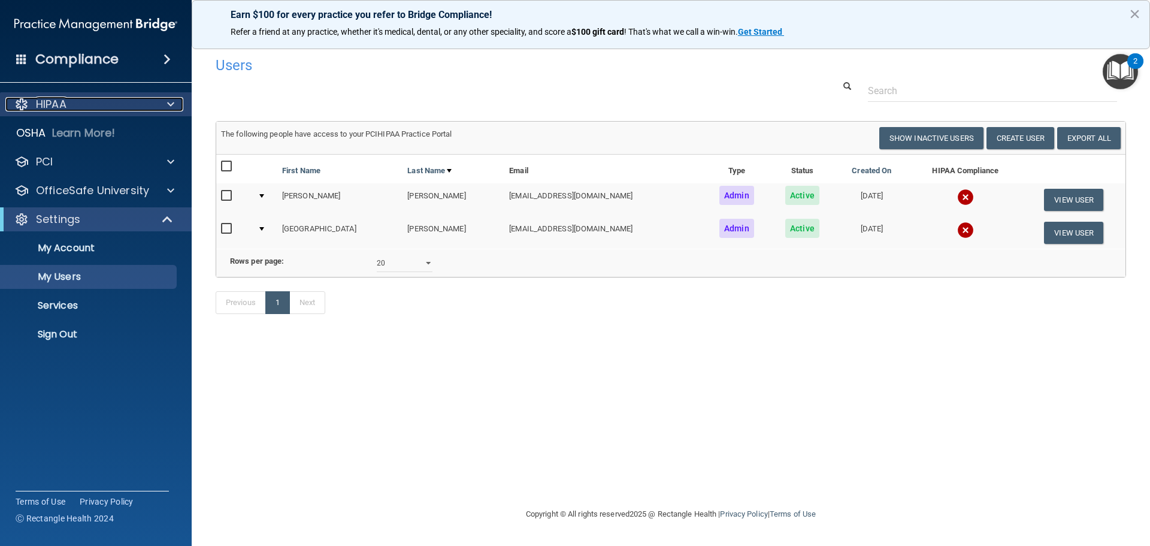
click at [168, 102] on span at bounding box center [170, 104] width 7 height 14
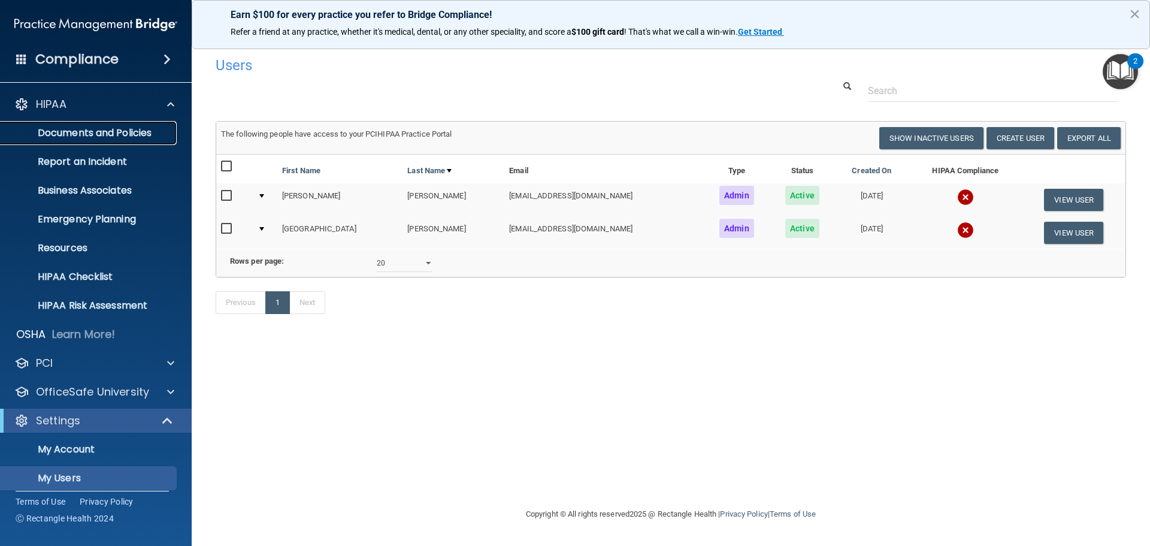
click at [120, 136] on p "Documents and Policies" at bounding box center [90, 133] width 164 height 12
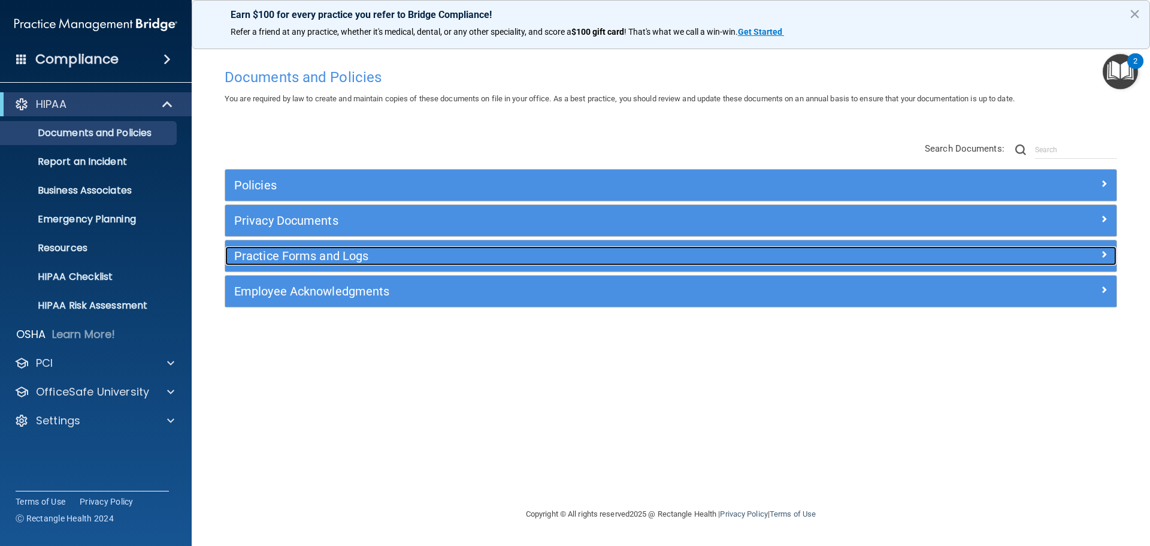
click at [318, 259] on h5 "Practice Forms and Logs" at bounding box center [559, 255] width 651 height 13
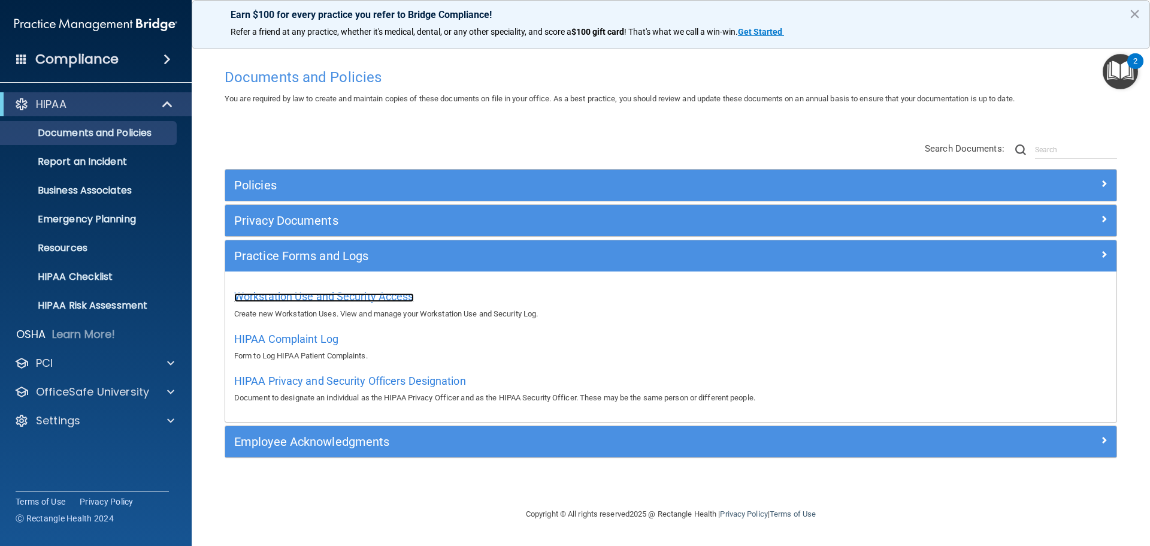
click at [353, 298] on span "Workstation Use and Security Access" at bounding box center [324, 296] width 180 height 13
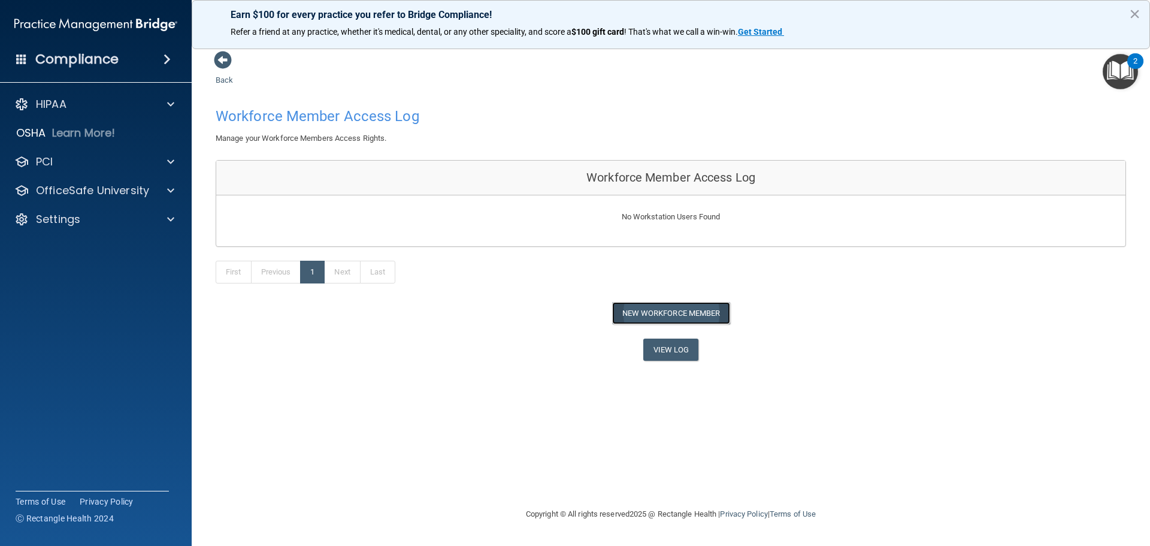
click at [703, 312] on button "New Workforce Member" at bounding box center [671, 313] width 118 height 22
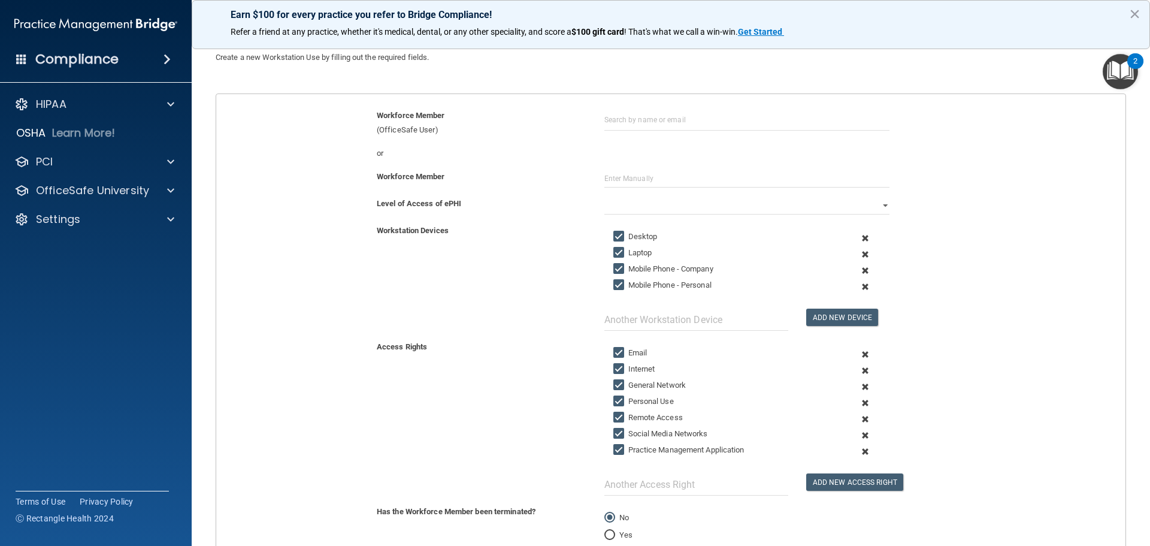
scroll to position [60, 0]
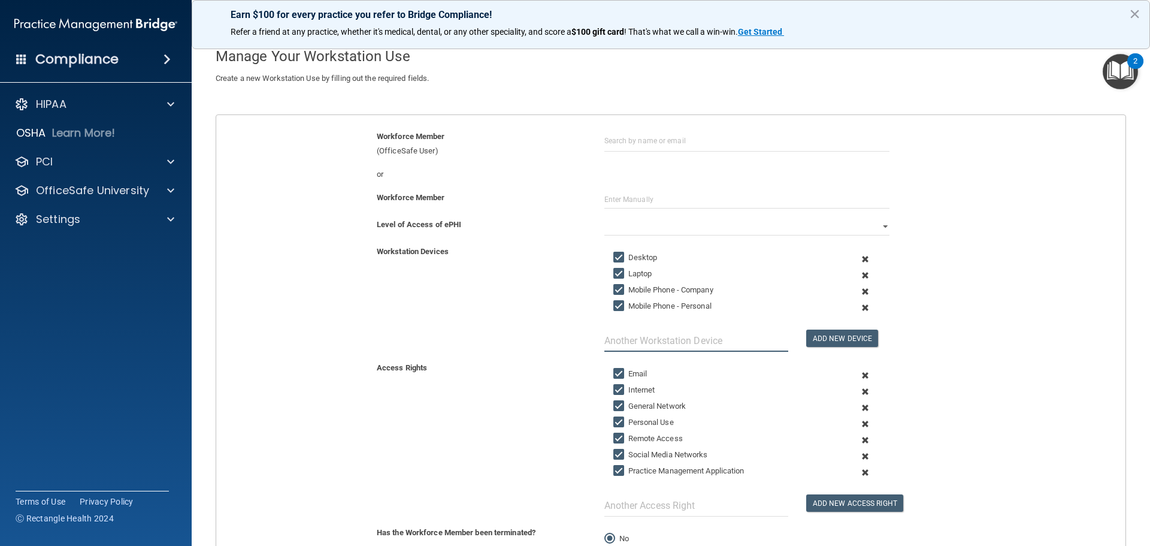
click at [682, 334] on input "text" at bounding box center [697, 341] width 184 height 22
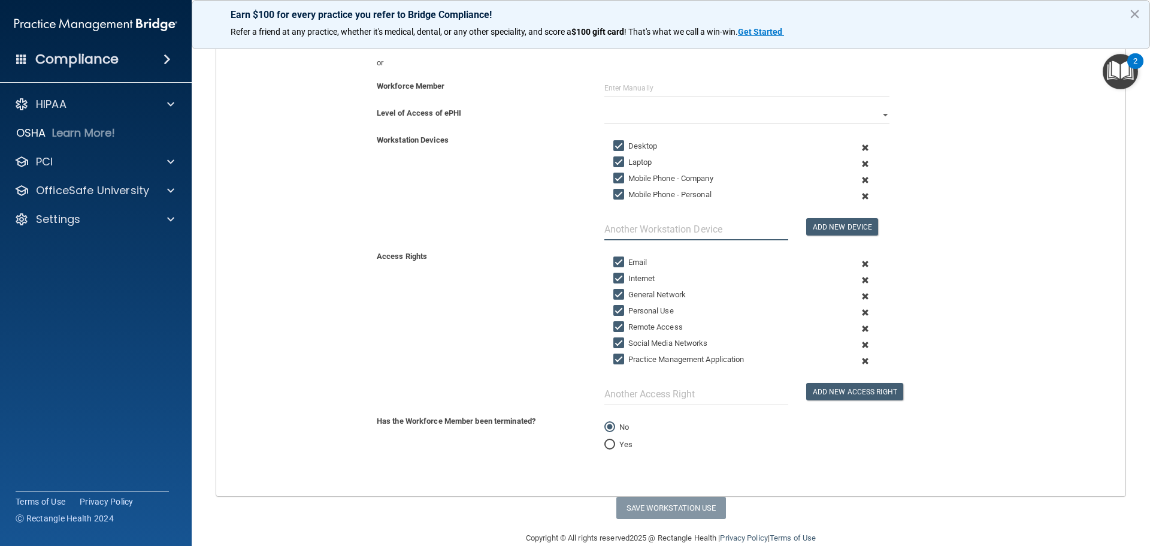
scroll to position [192, 0]
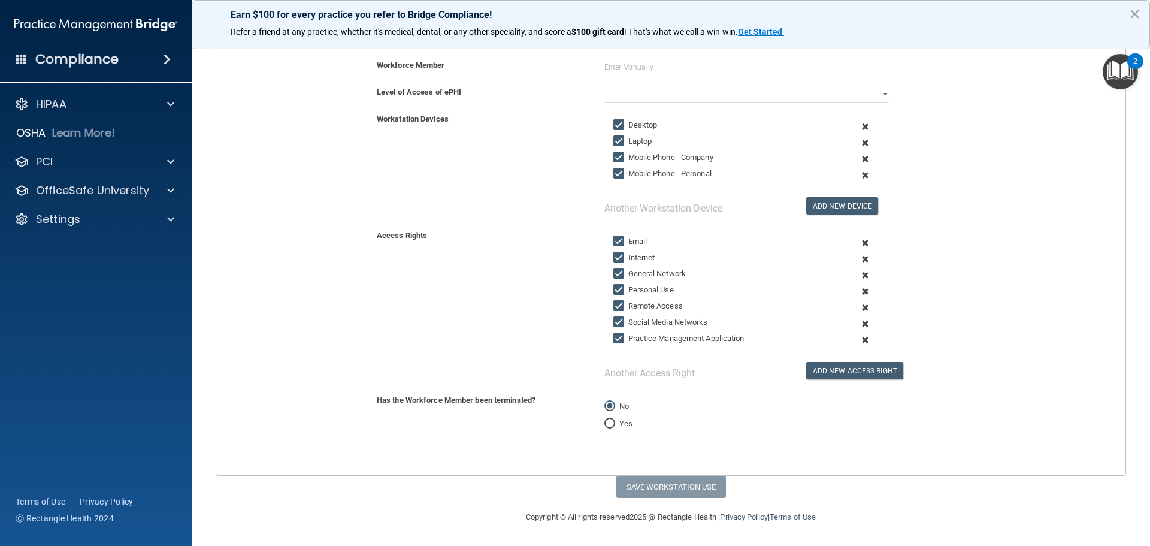
click at [611, 418] on label "Yes" at bounding box center [619, 423] width 28 height 14
click at [611, 419] on input "Yes" at bounding box center [610, 423] width 11 height 9
radio input "true"
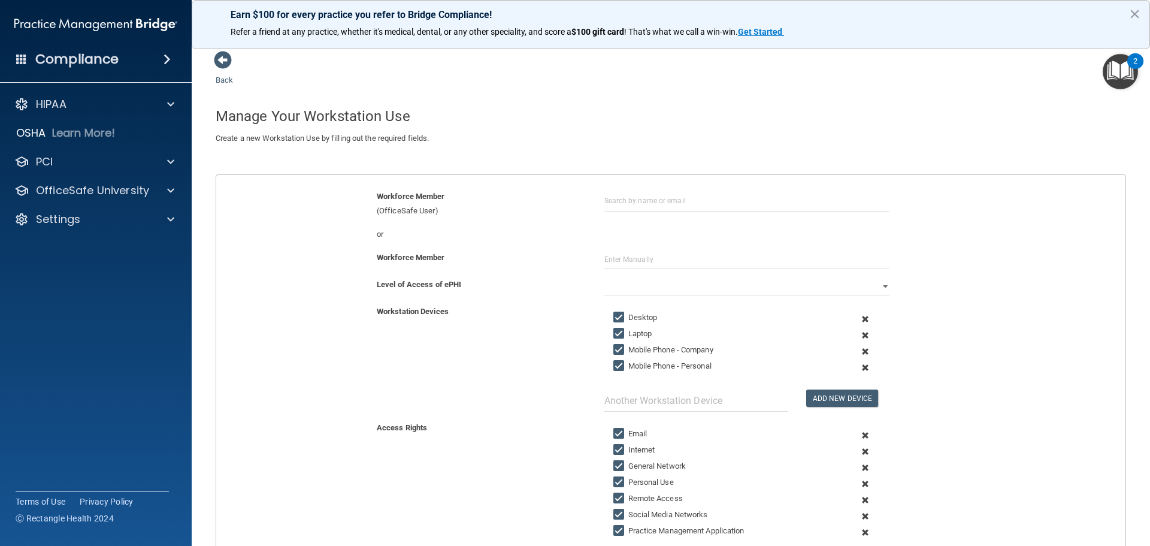
scroll to position [60, 0]
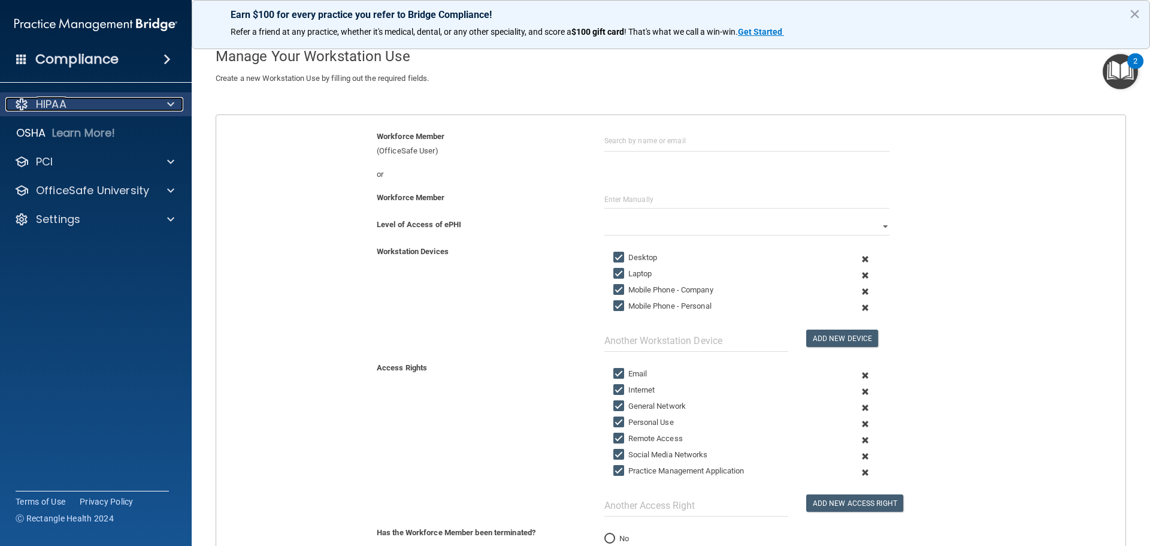
click at [110, 102] on div "HIPAA" at bounding box center [79, 104] width 149 height 14
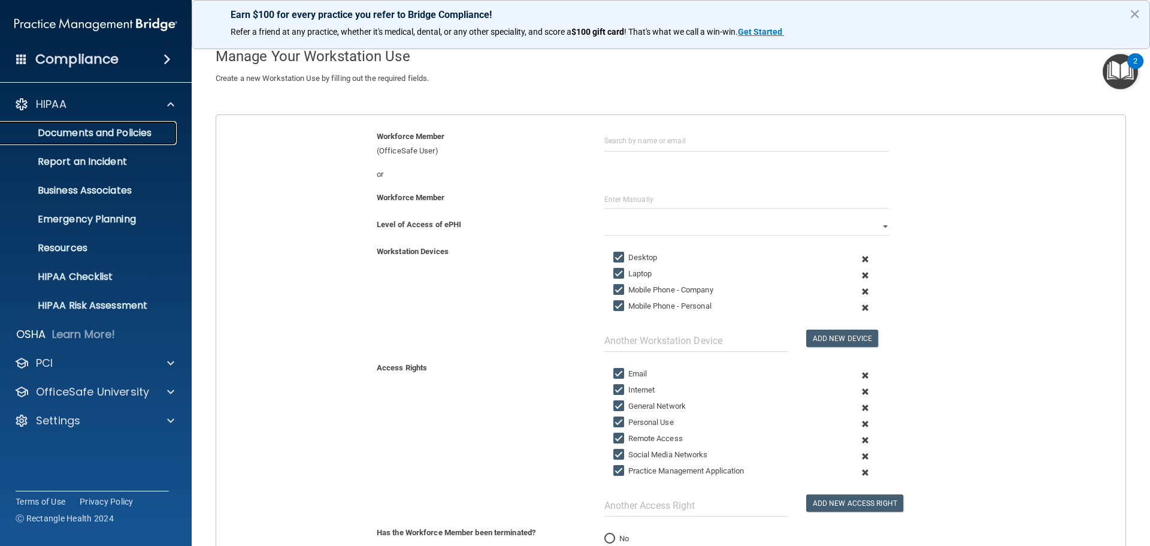
click at [93, 134] on p "Documents and Policies" at bounding box center [90, 133] width 164 height 12
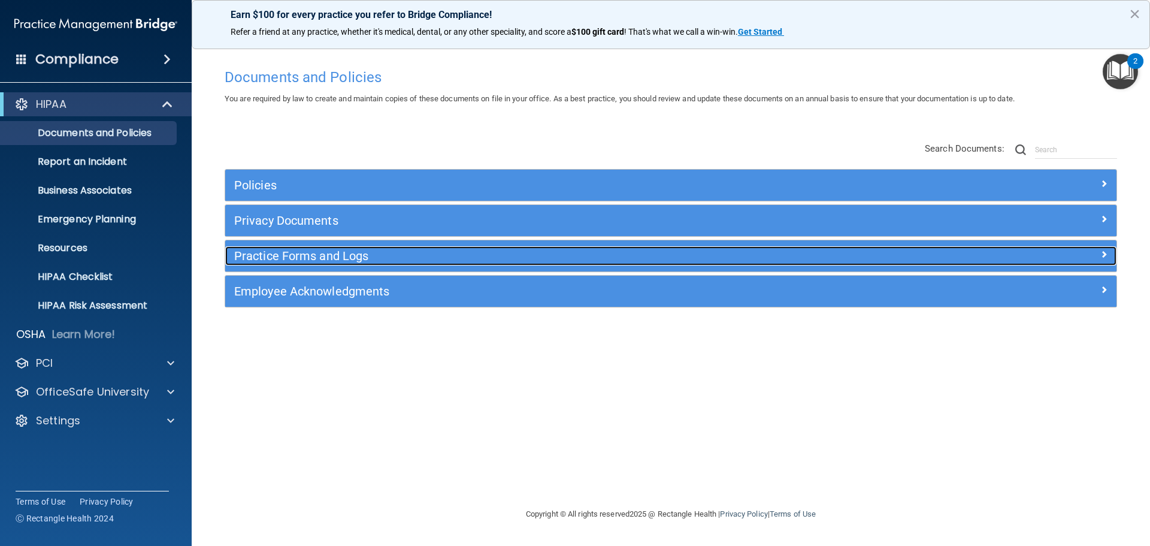
click at [290, 259] on h5 "Practice Forms and Logs" at bounding box center [559, 255] width 651 height 13
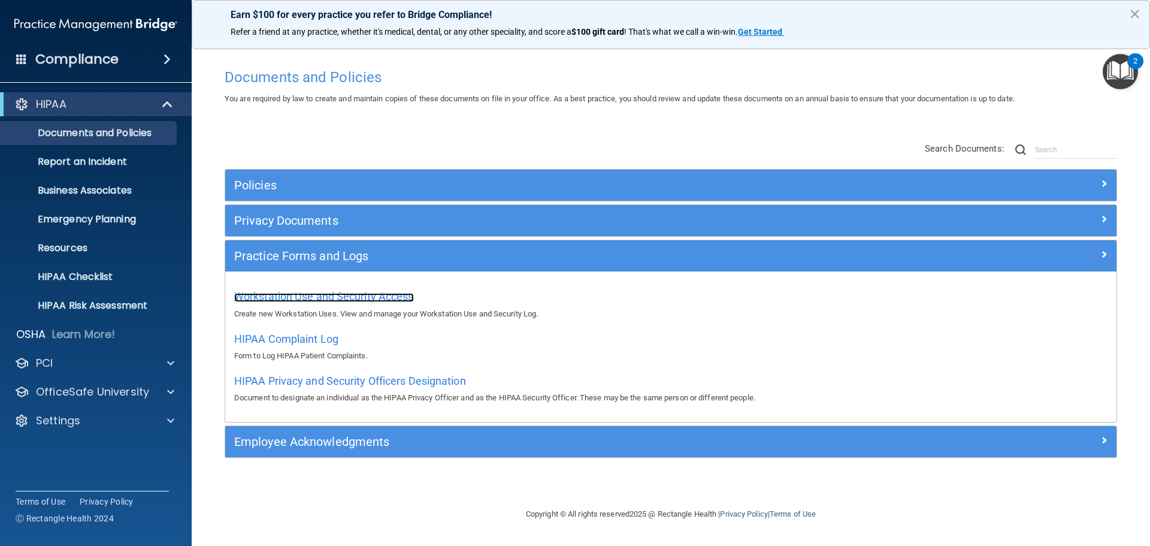
click at [321, 295] on span "Workstation Use and Security Access" at bounding box center [324, 296] width 180 height 13
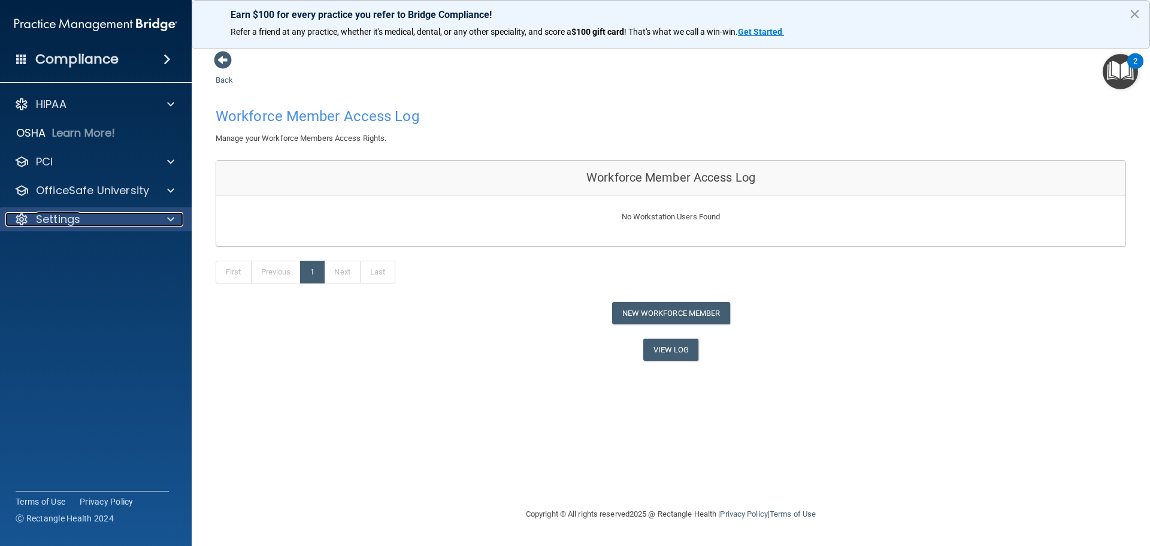
click at [173, 219] on span at bounding box center [170, 219] width 7 height 14
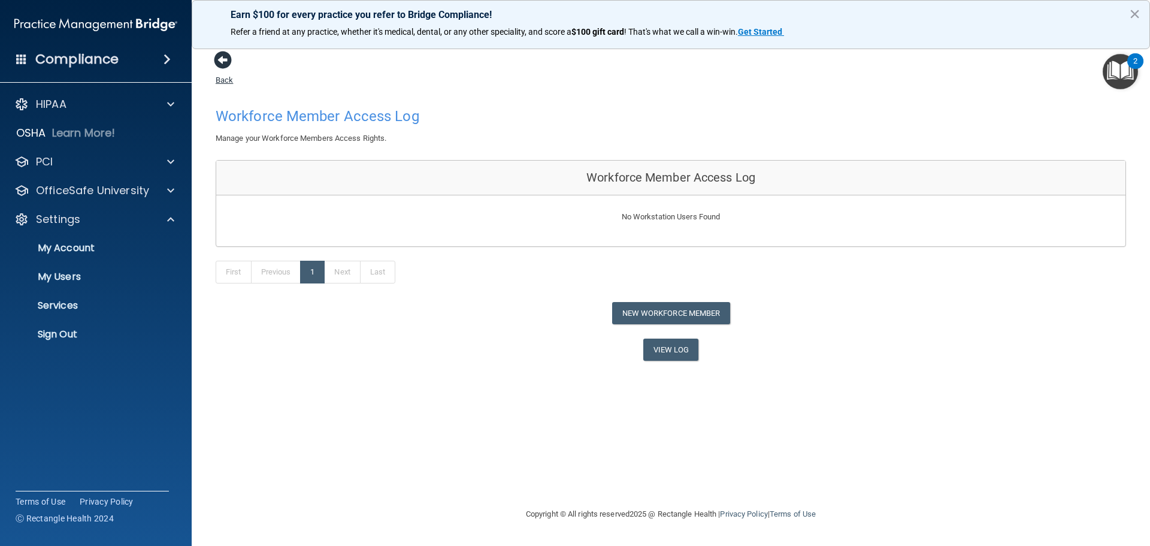
click at [228, 61] on span at bounding box center [223, 60] width 18 height 18
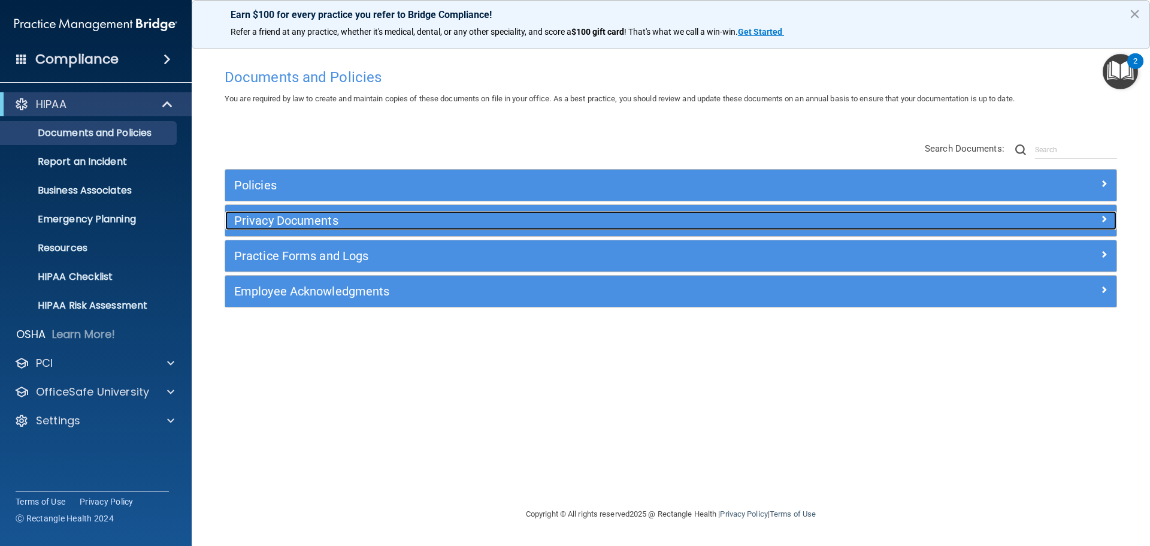
click at [315, 223] on h5 "Privacy Documents" at bounding box center [559, 220] width 651 height 13
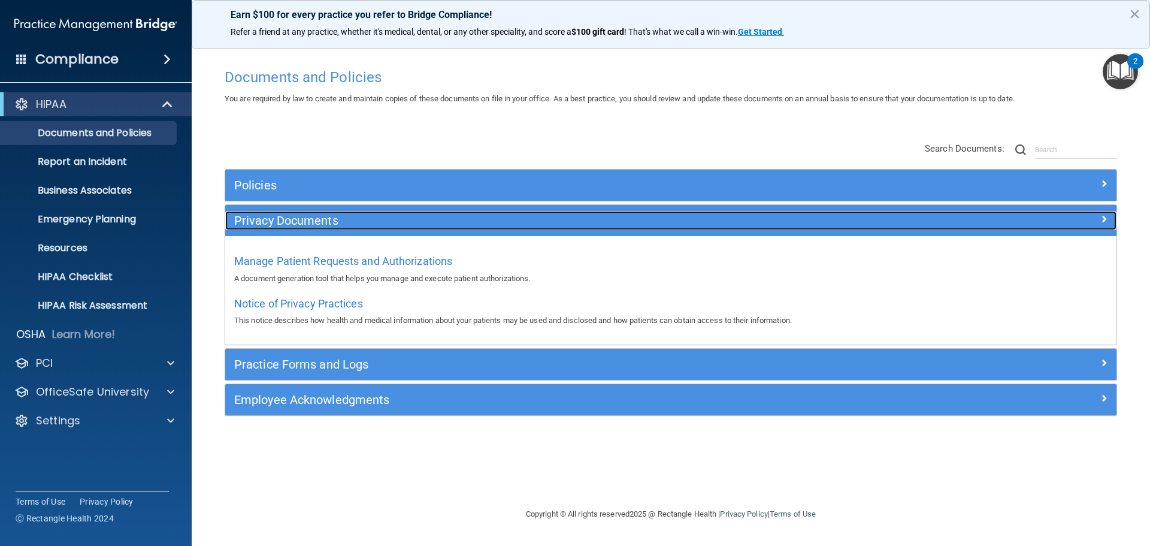
click at [409, 220] on h5 "Privacy Documents" at bounding box center [559, 220] width 651 height 13
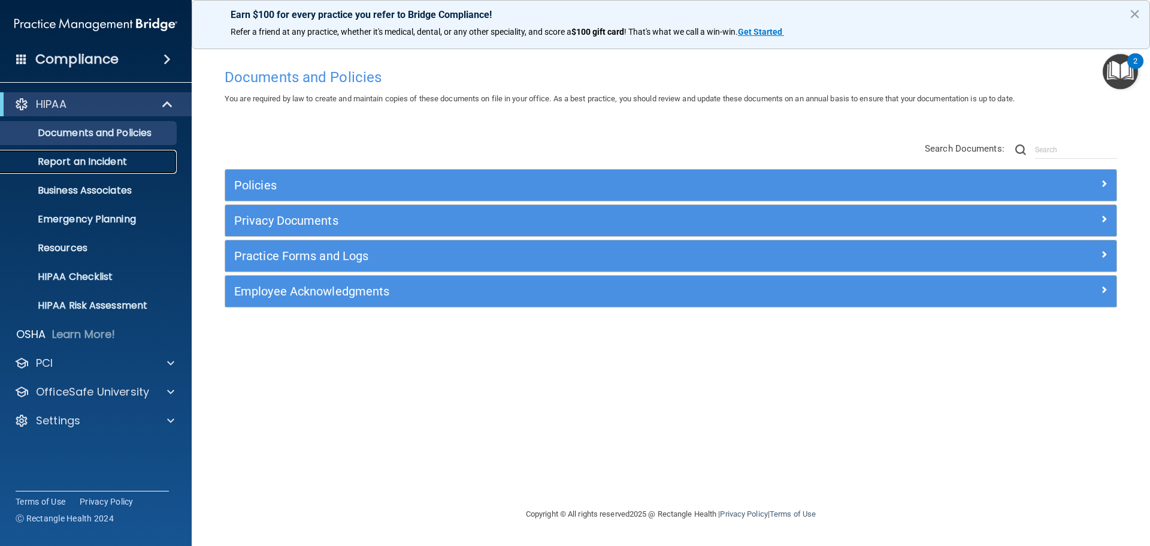
click at [101, 158] on p "Report an Incident" at bounding box center [90, 162] width 164 height 12
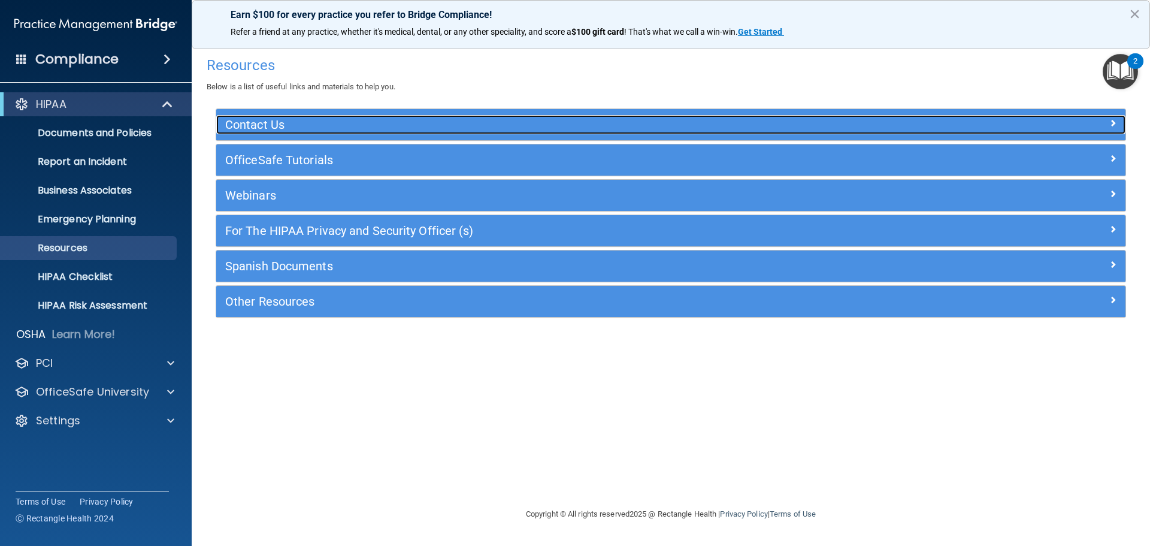
click at [386, 123] on h5 "Contact Us" at bounding box center [557, 124] width 664 height 13
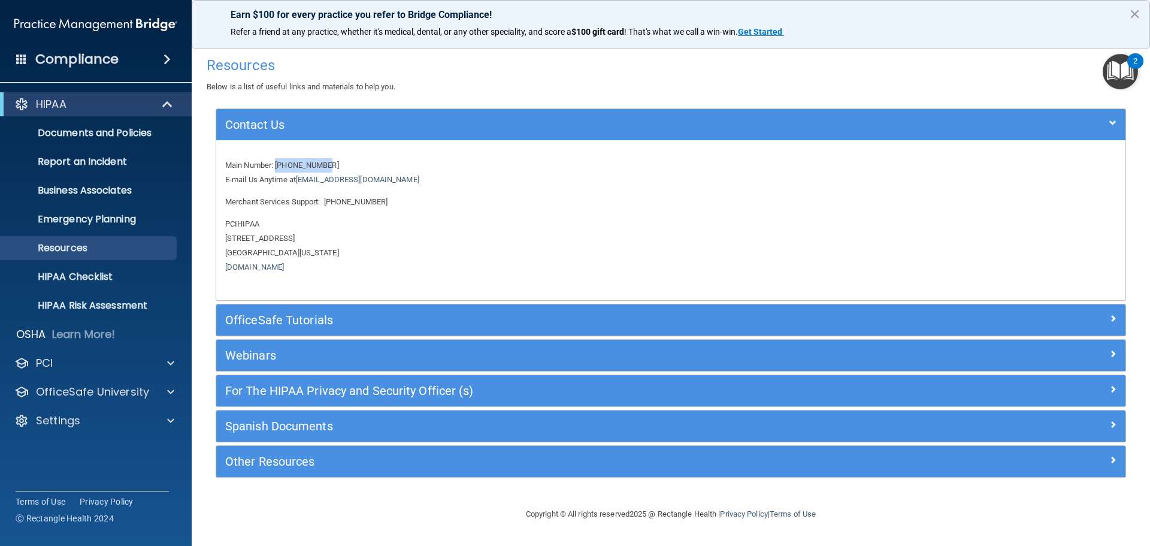
drag, startPoint x: 277, startPoint y: 169, endPoint x: 341, endPoint y: 163, distance: 63.8
click at [341, 163] on p "Main Number: 800-588-0254 E-mail Us Anytime at support@pcihipaa.com" at bounding box center [671, 172] width 892 height 29
click at [432, 146] on div "Main Number: 800-588-0254 E-mail Us Anytime at support@pcihipaa.com Merchant Se…" at bounding box center [671, 220] width 910 height 160
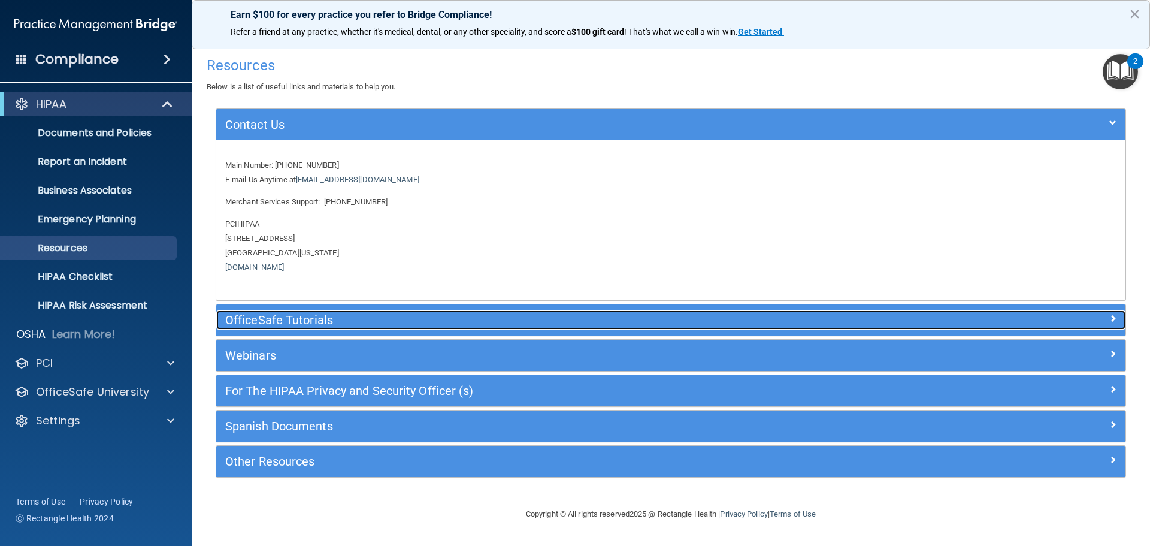
click at [389, 327] on h5 "OfficeSafe Tutorials" at bounding box center [557, 319] width 664 height 13
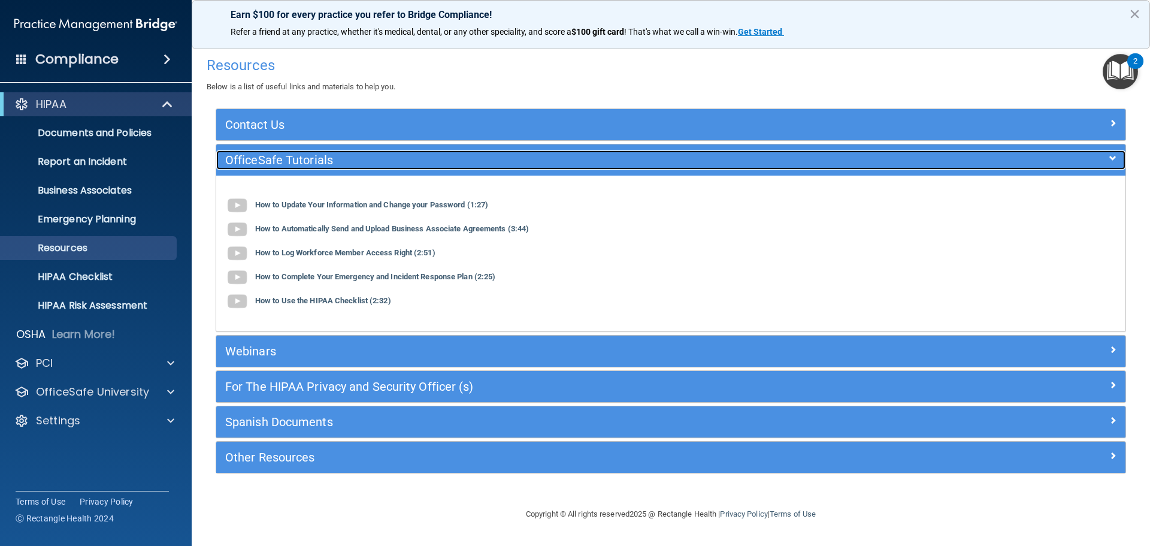
click at [599, 159] on h5 "OfficeSafe Tutorials" at bounding box center [557, 159] width 664 height 13
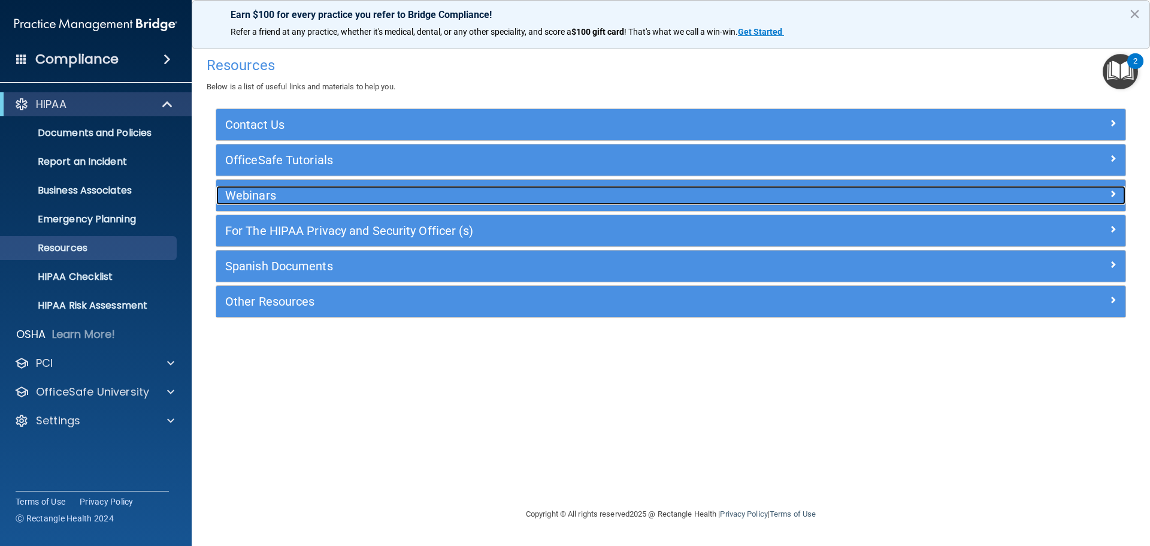
click at [478, 194] on h5 "Webinars" at bounding box center [557, 195] width 664 height 13
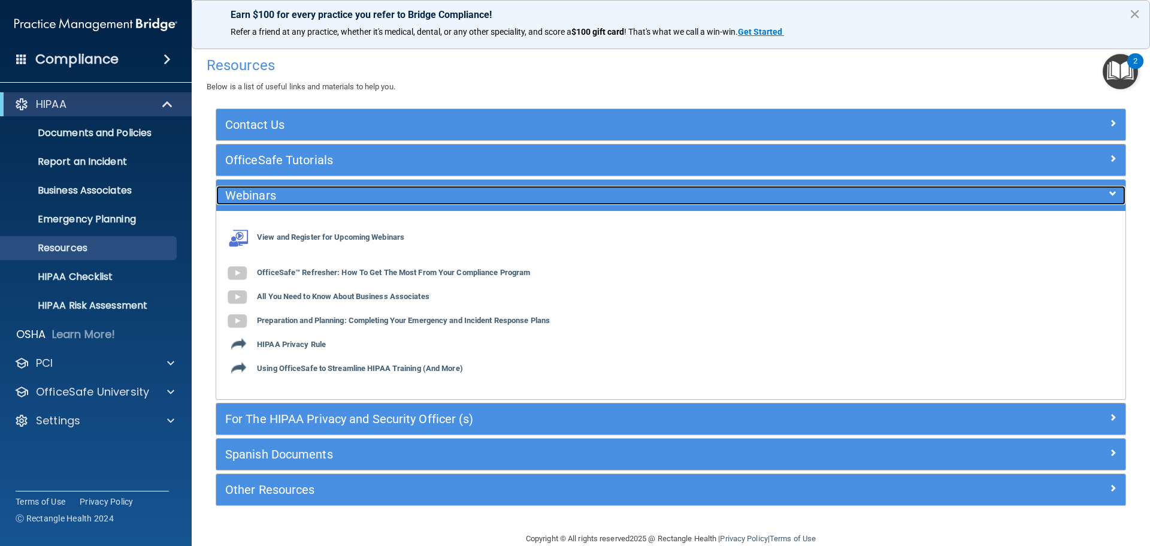
click at [366, 198] on h5 "Webinars" at bounding box center [557, 195] width 664 height 13
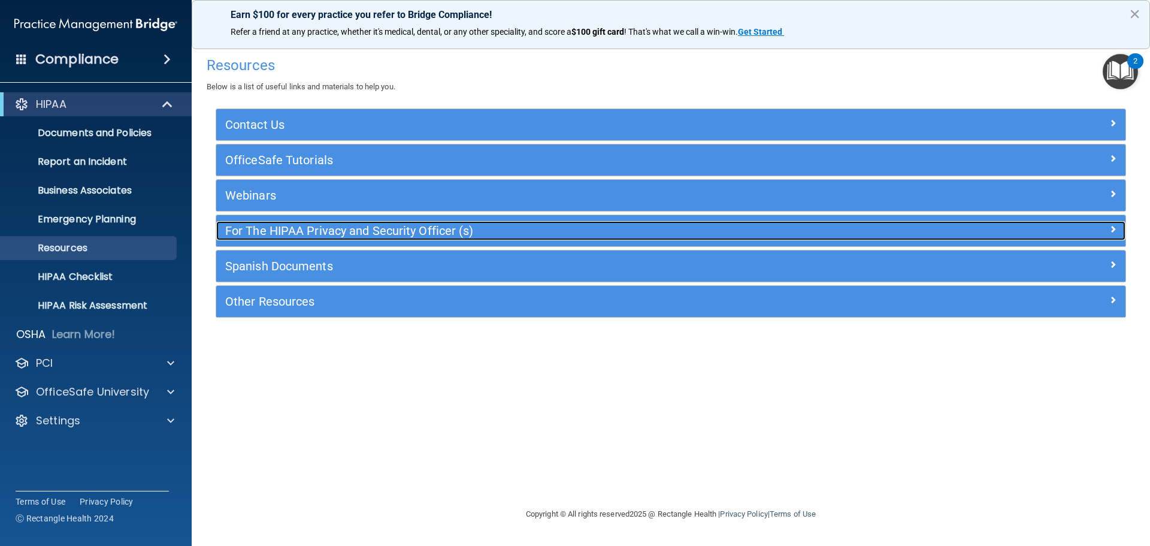
click at [446, 230] on h5 "For The HIPAA Privacy and Security Officer (s)" at bounding box center [557, 230] width 664 height 13
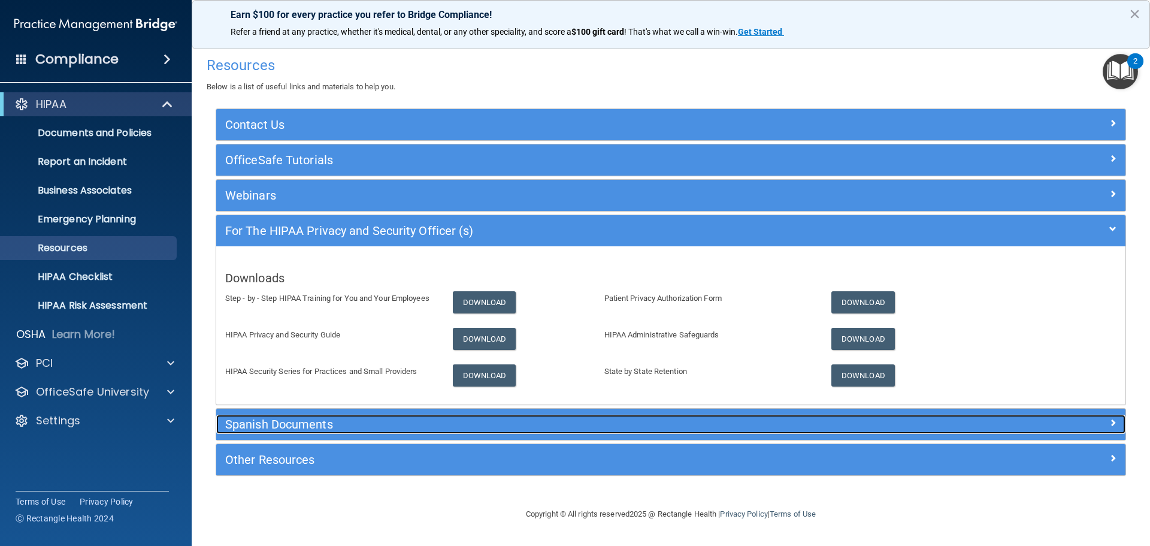
click at [312, 420] on h5 "Spanish Documents" at bounding box center [557, 424] width 664 height 13
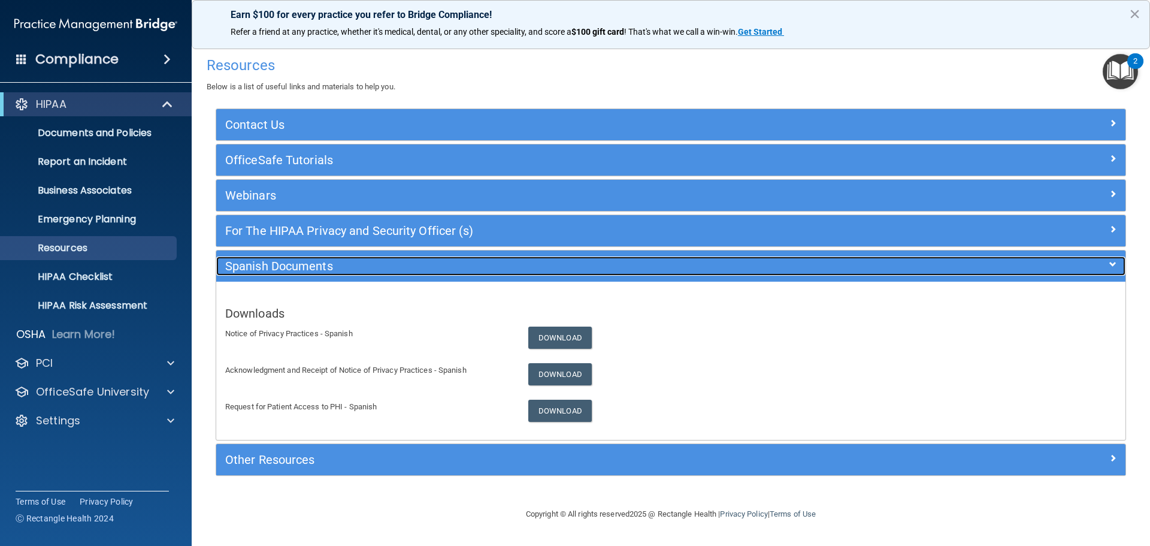
click at [647, 265] on h5 "Spanish Documents" at bounding box center [557, 265] width 664 height 13
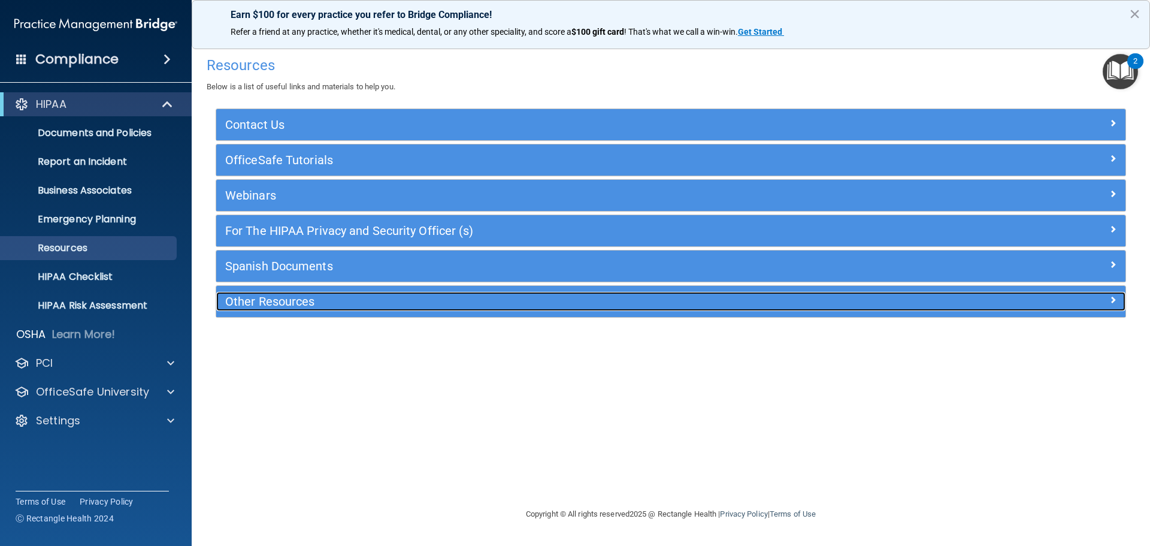
click at [432, 306] on h5 "Other Resources" at bounding box center [557, 301] width 664 height 13
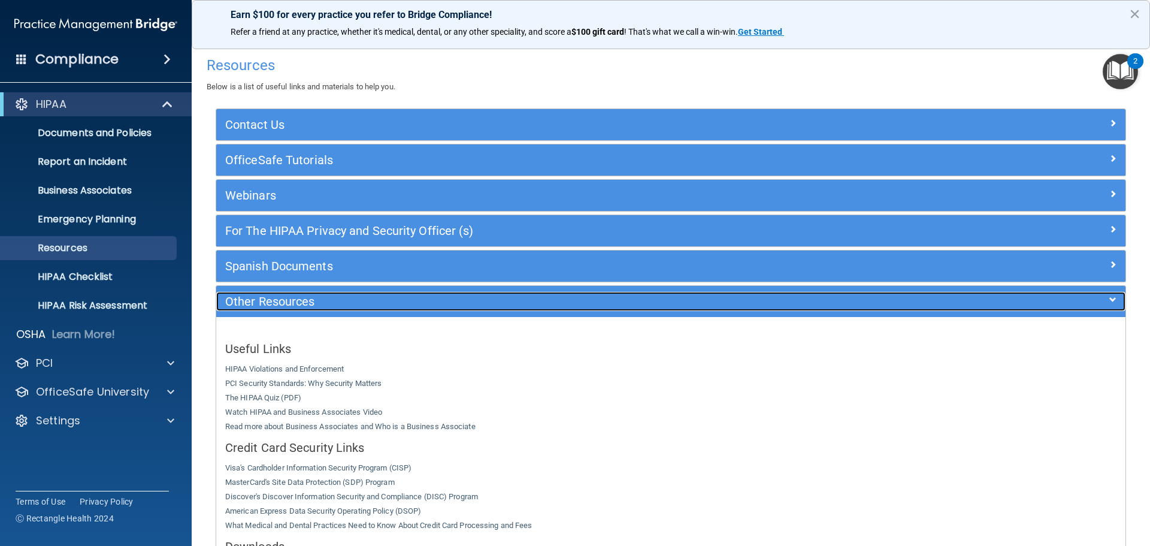
click at [420, 298] on h5 "Other Resources" at bounding box center [557, 301] width 664 height 13
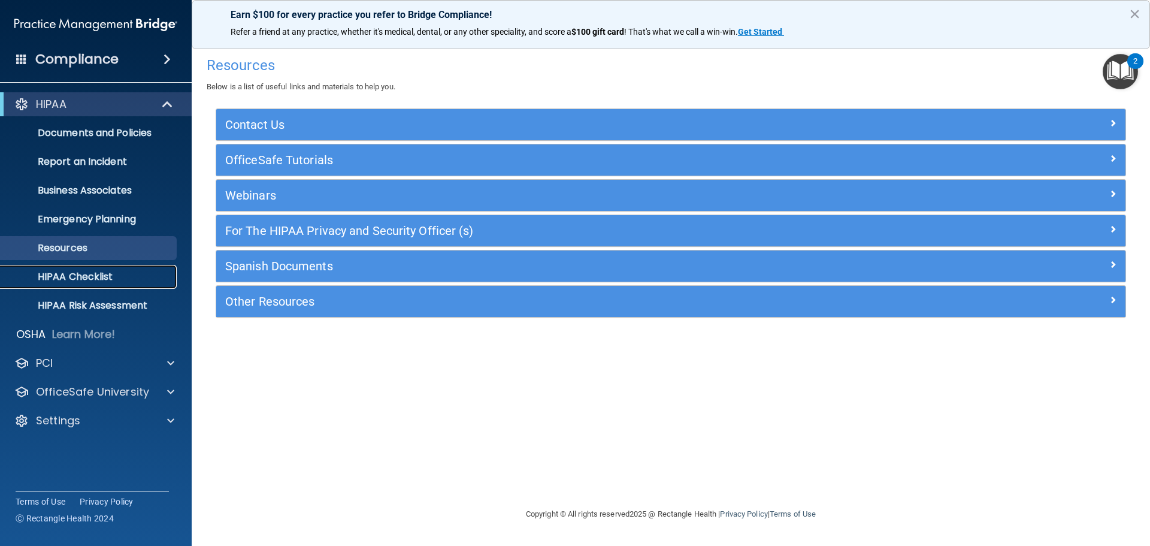
click at [99, 280] on p "HIPAA Checklist" at bounding box center [90, 277] width 164 height 12
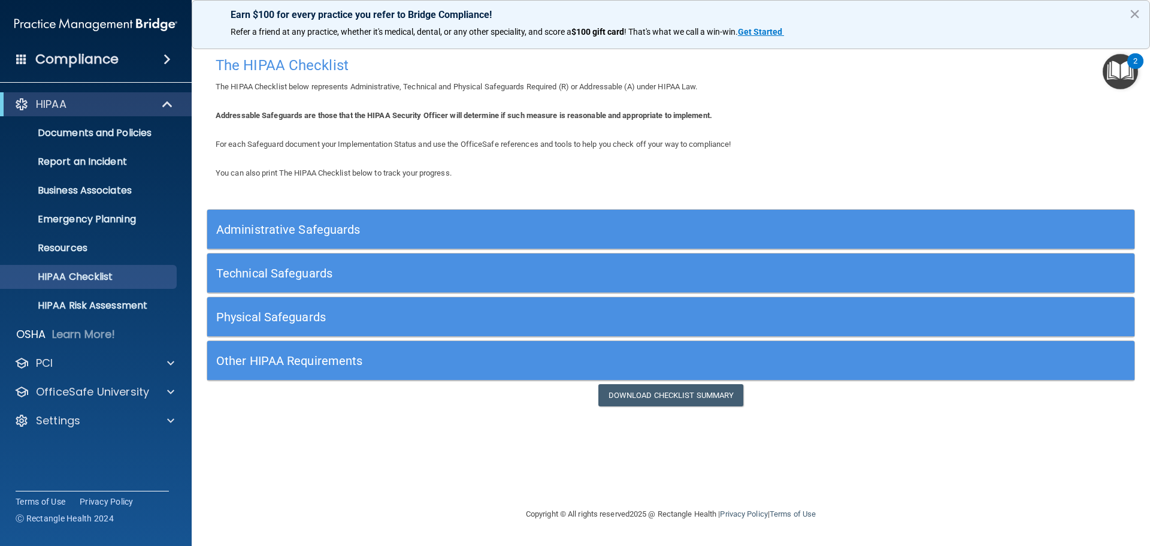
click at [389, 230] on h5 "Administrative Safeguards" at bounding box center [555, 229] width 678 height 13
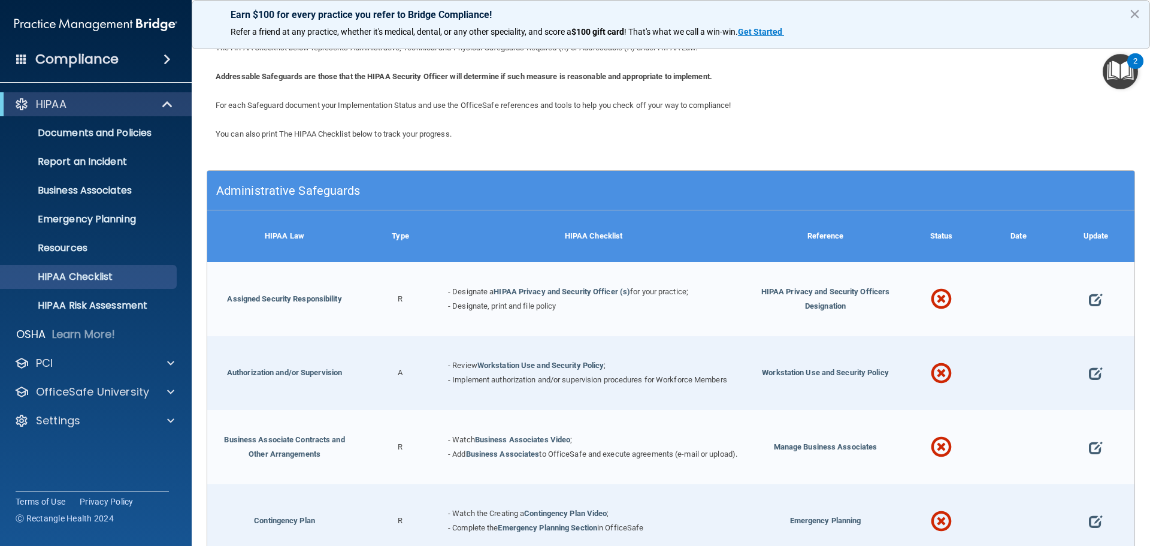
scroll to position [60, 0]
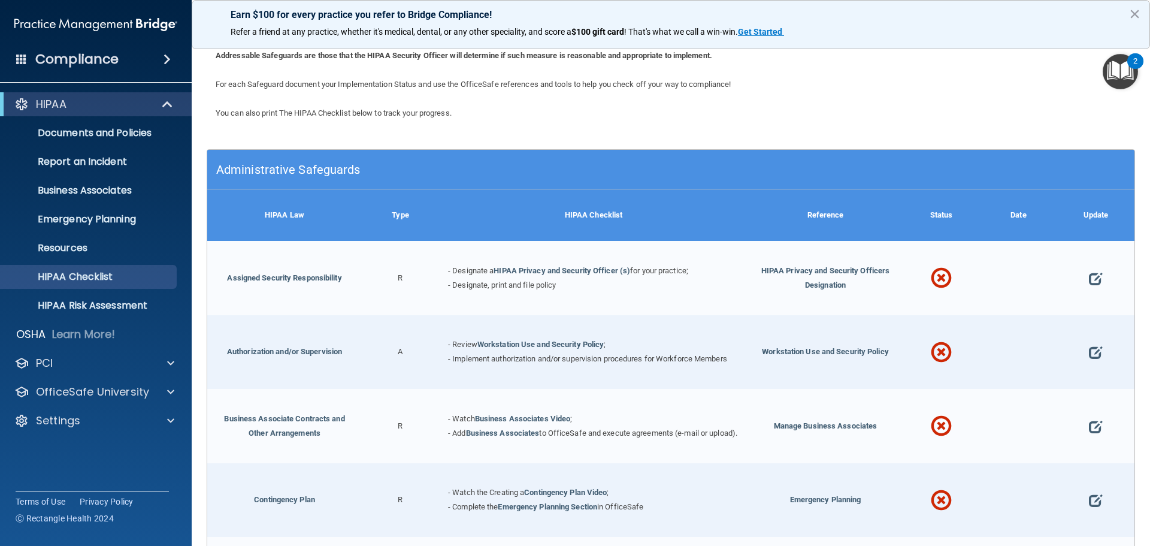
drag, startPoint x: 392, startPoint y: 276, endPoint x: 413, endPoint y: 277, distance: 20.4
click at [413, 277] on div "R" at bounding box center [400, 278] width 77 height 74
drag, startPoint x: 391, startPoint y: 352, endPoint x: 432, endPoint y: 352, distance: 40.7
click at [432, 352] on div "A" at bounding box center [400, 352] width 77 height 74
click at [109, 305] on p "HIPAA Risk Assessment" at bounding box center [90, 306] width 164 height 12
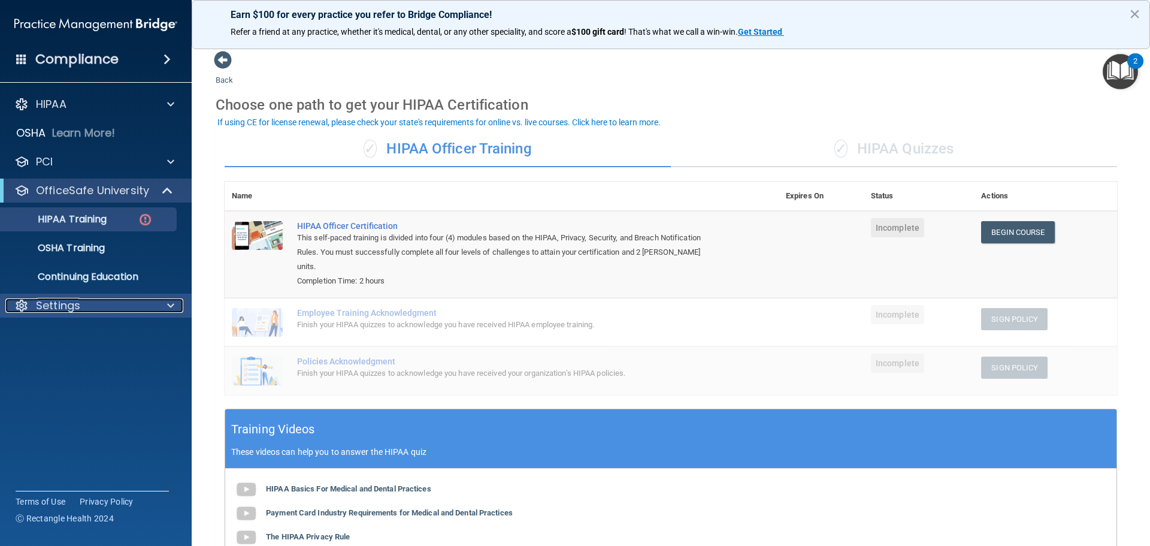
click at [113, 306] on div "Settings" at bounding box center [79, 305] width 149 height 14
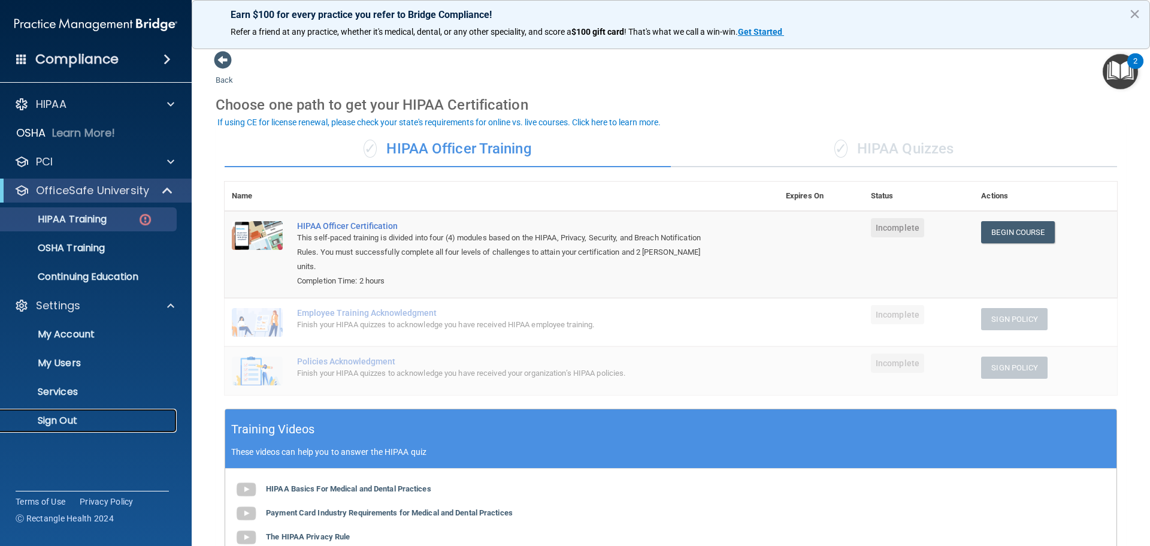
click at [72, 422] on p "Sign Out" at bounding box center [90, 421] width 164 height 12
